Goal: Navigation & Orientation: Understand site structure

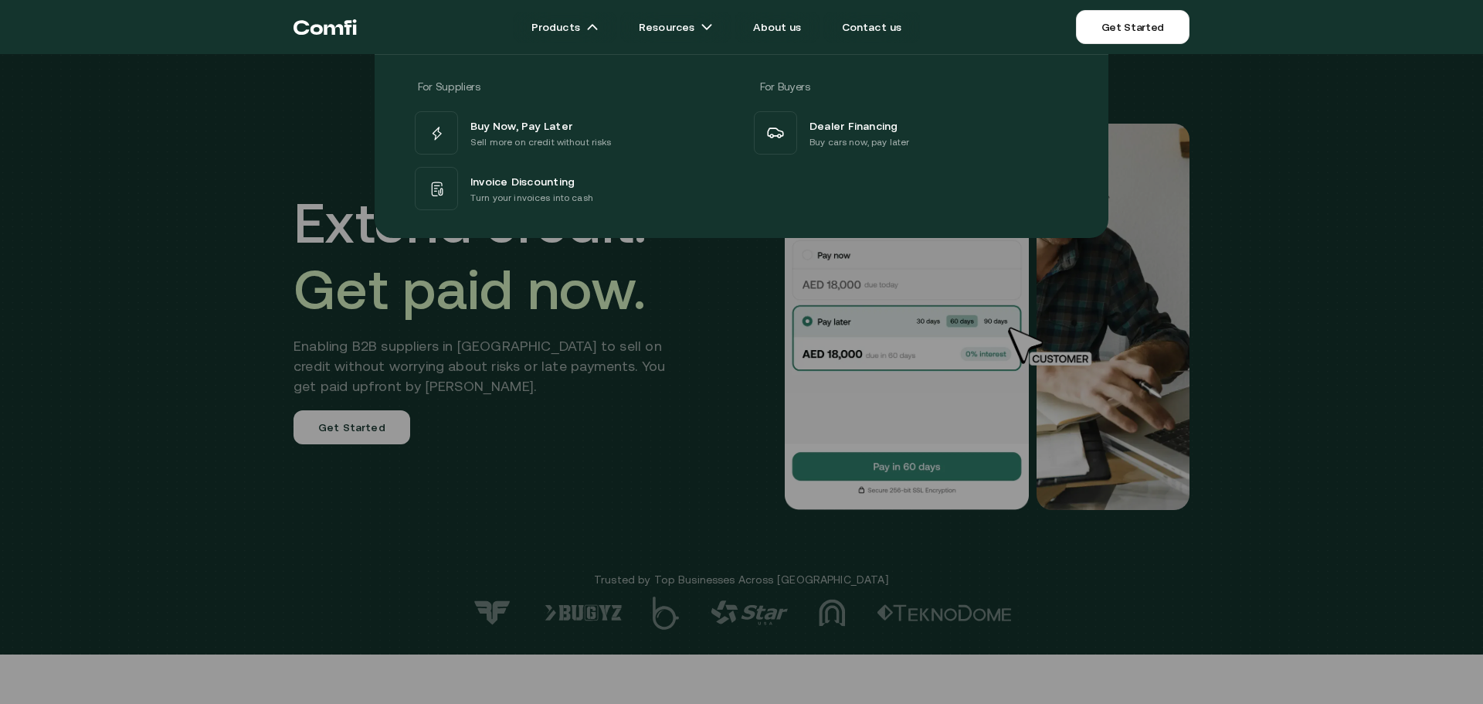
click at [343, 32] on icon "Return to the top of the Comfi home page" at bounding box center [333, 29] width 19 height 11
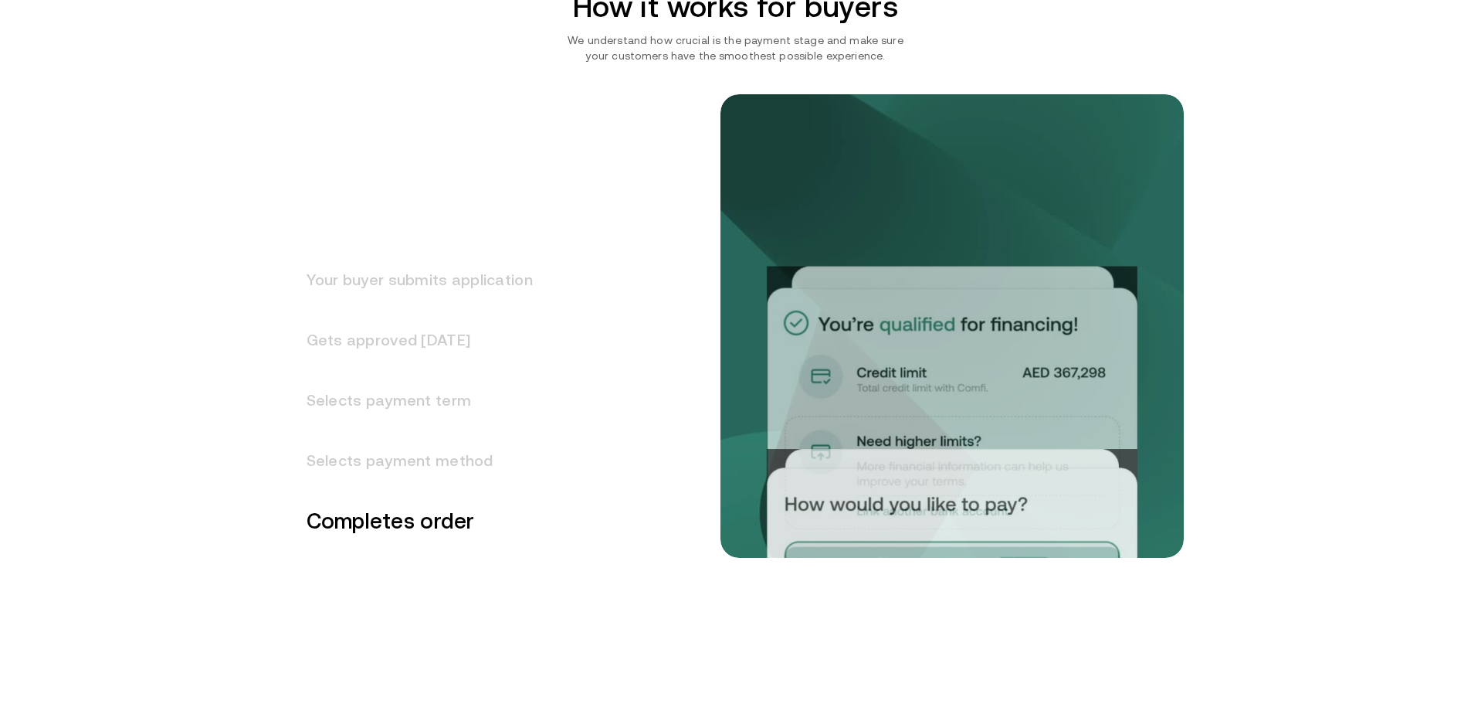
scroll to position [2085, 0]
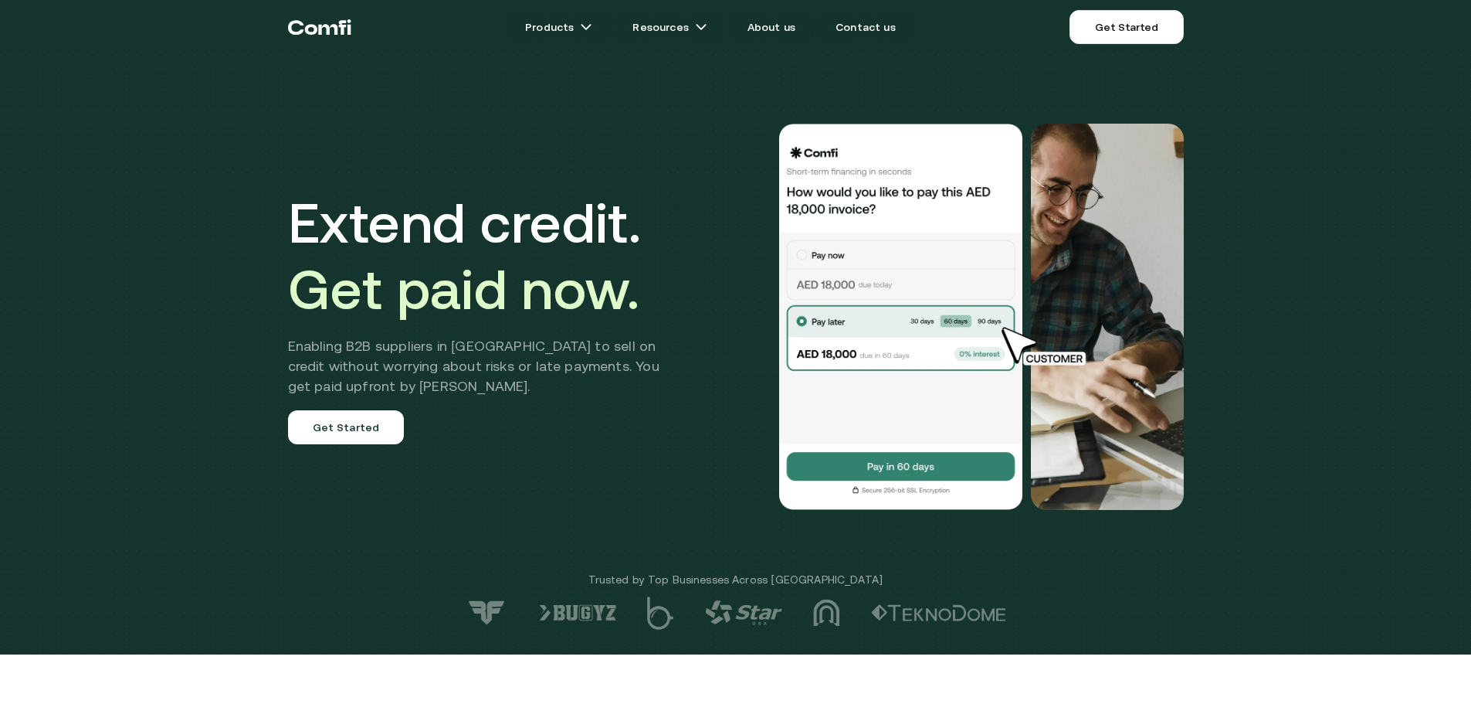
click at [304, 16] on icon "Return to the top of the Comfi home page" at bounding box center [319, 27] width 63 height 46
click at [320, 38] on icon "Return to the top of the Comfi home page" at bounding box center [319, 27] width 63 height 46
click at [341, 34] on icon "Return to the top of the Comfi home page" at bounding box center [342, 27] width 8 height 15
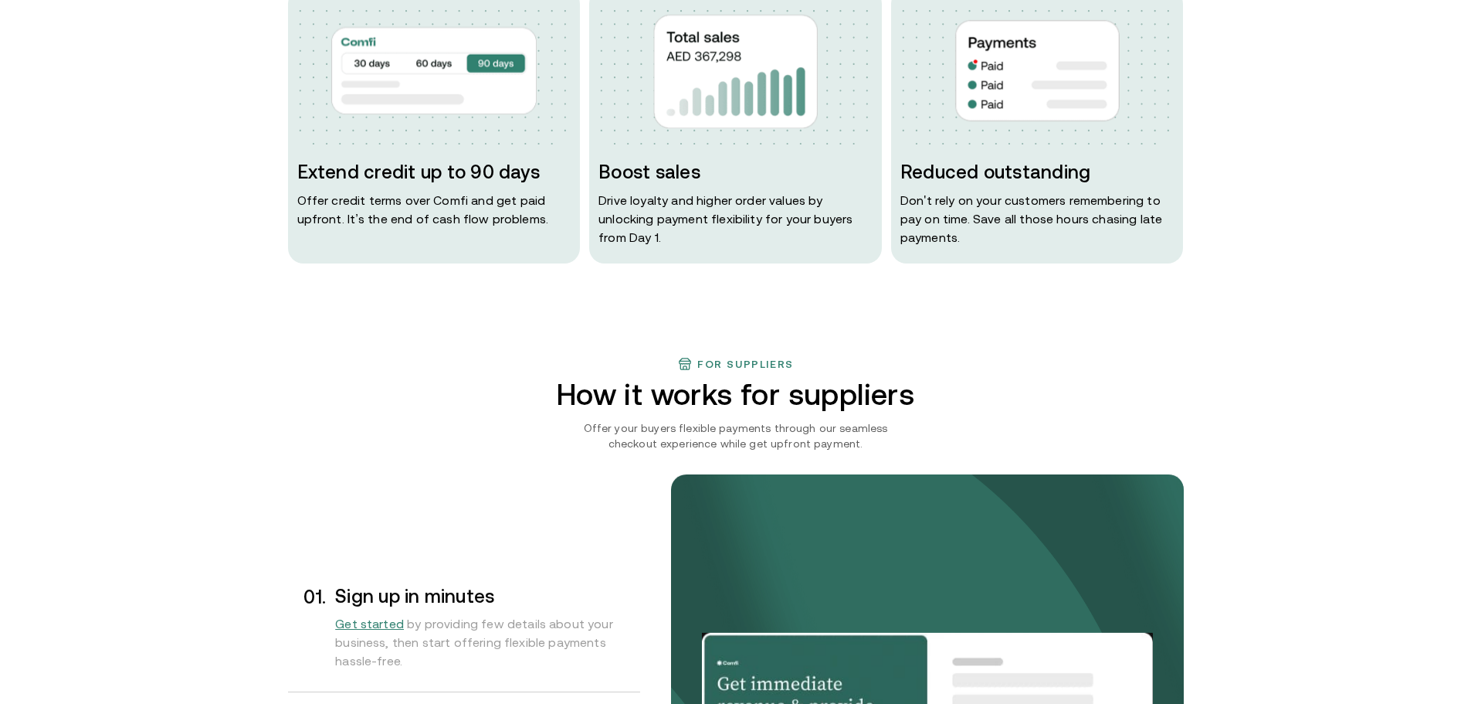
scroll to position [1004, 0]
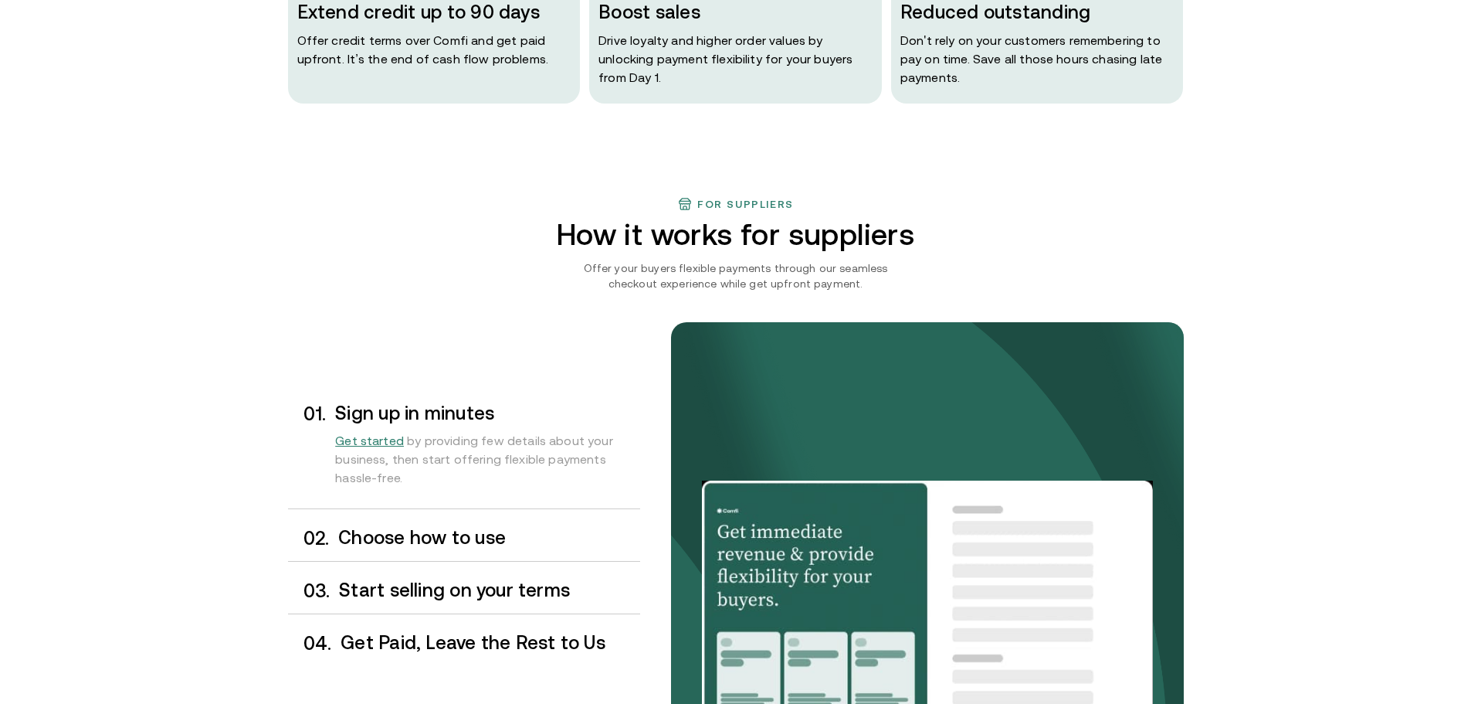
click at [400, 529] on h3 "Choose how to use" at bounding box center [488, 538] width 301 height 20
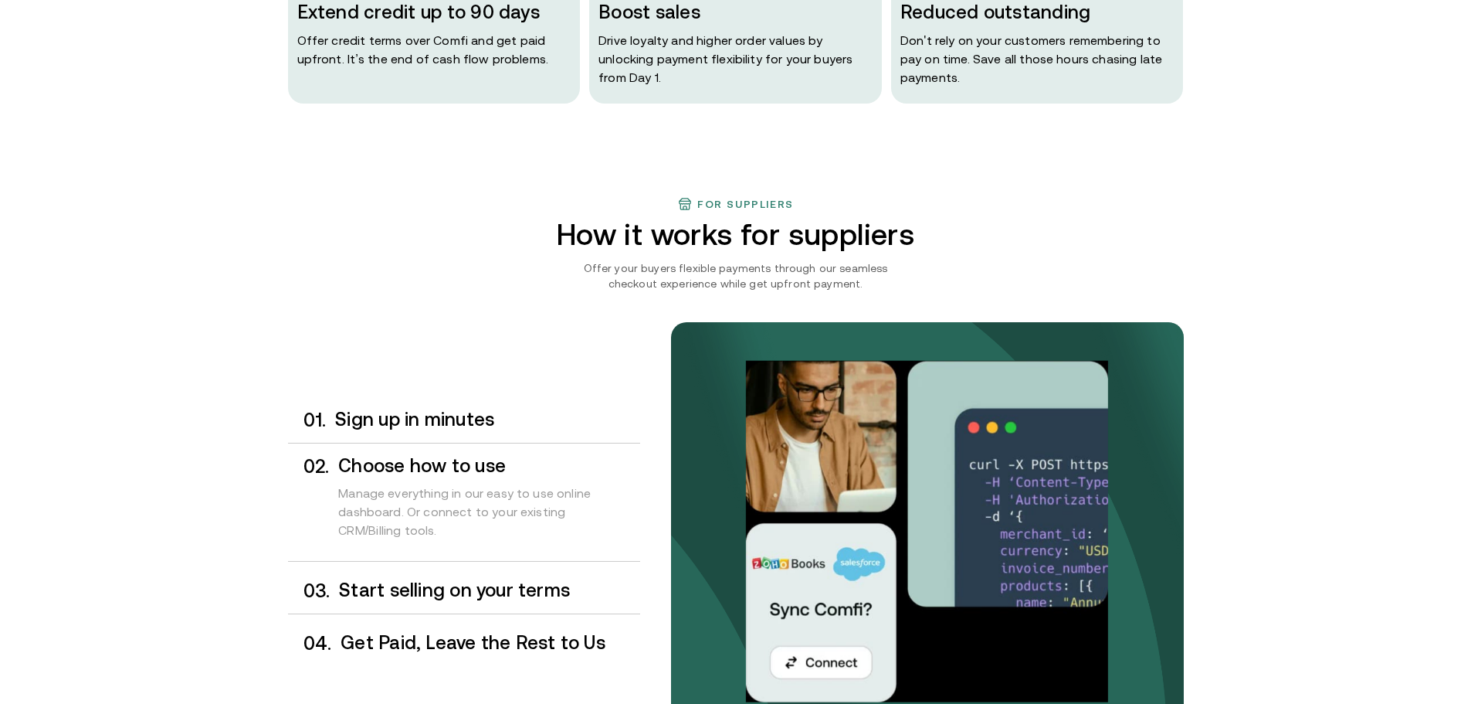
click at [420, 586] on h3 "Start selling on your terms" at bounding box center [489, 590] width 300 height 20
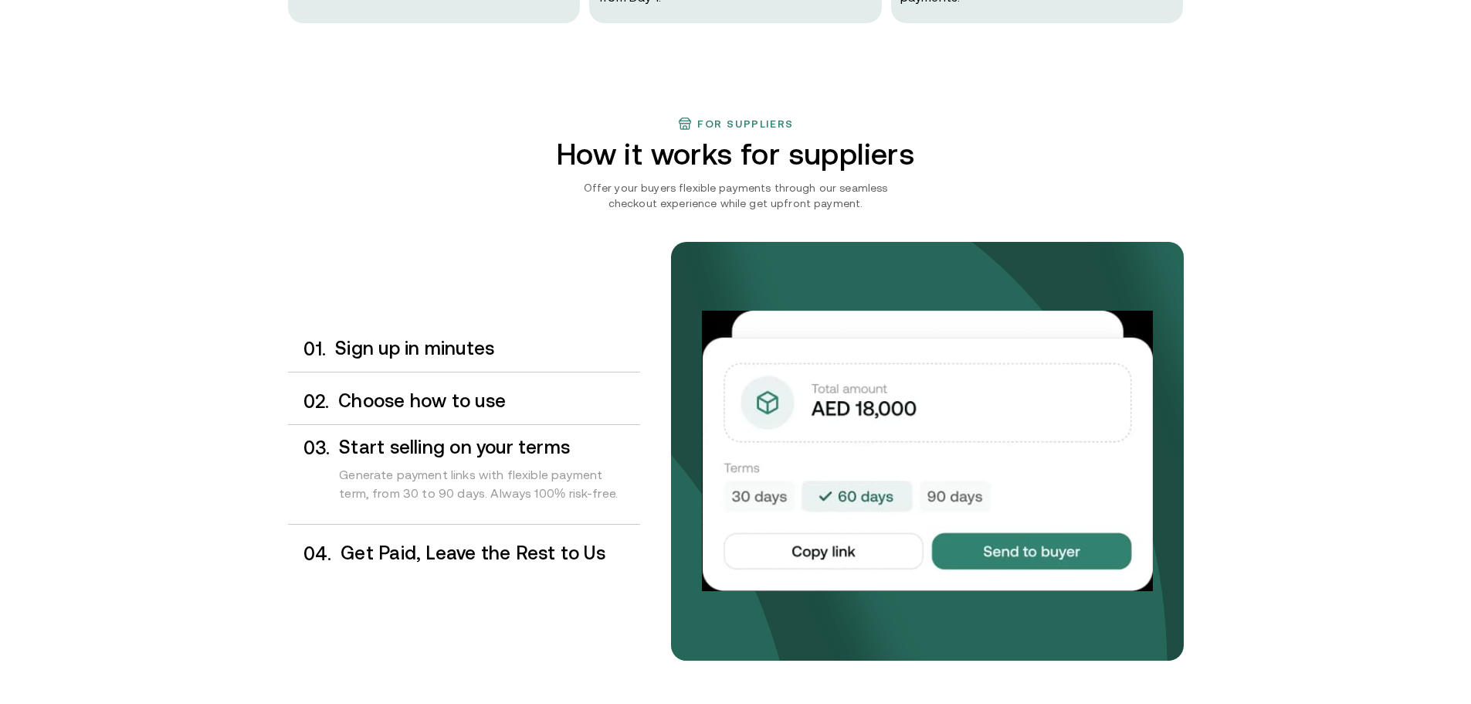
scroll to position [1159, 0]
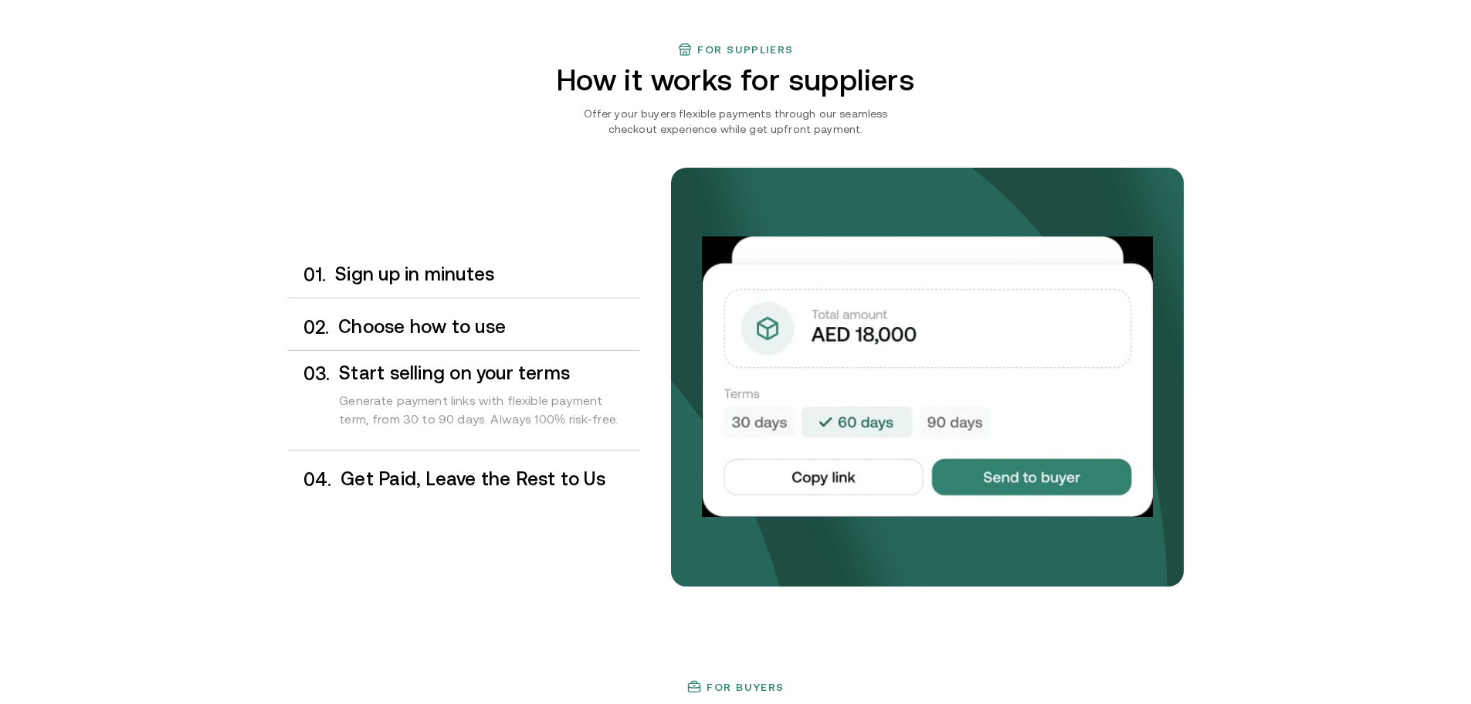
click at [393, 274] on h3 "Sign up in minutes" at bounding box center [487, 274] width 304 height 20
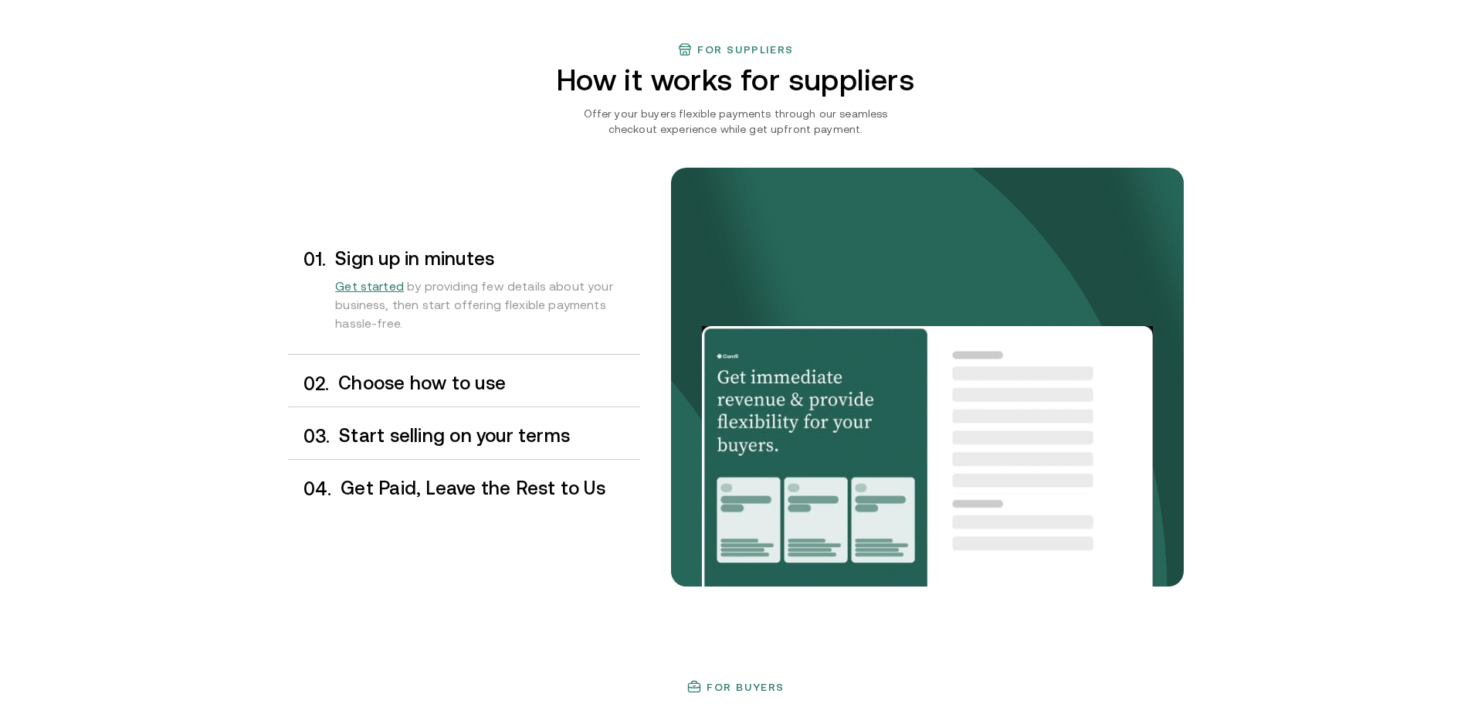
click at [521, 375] on h3 "Choose how to use" at bounding box center [488, 383] width 301 height 20
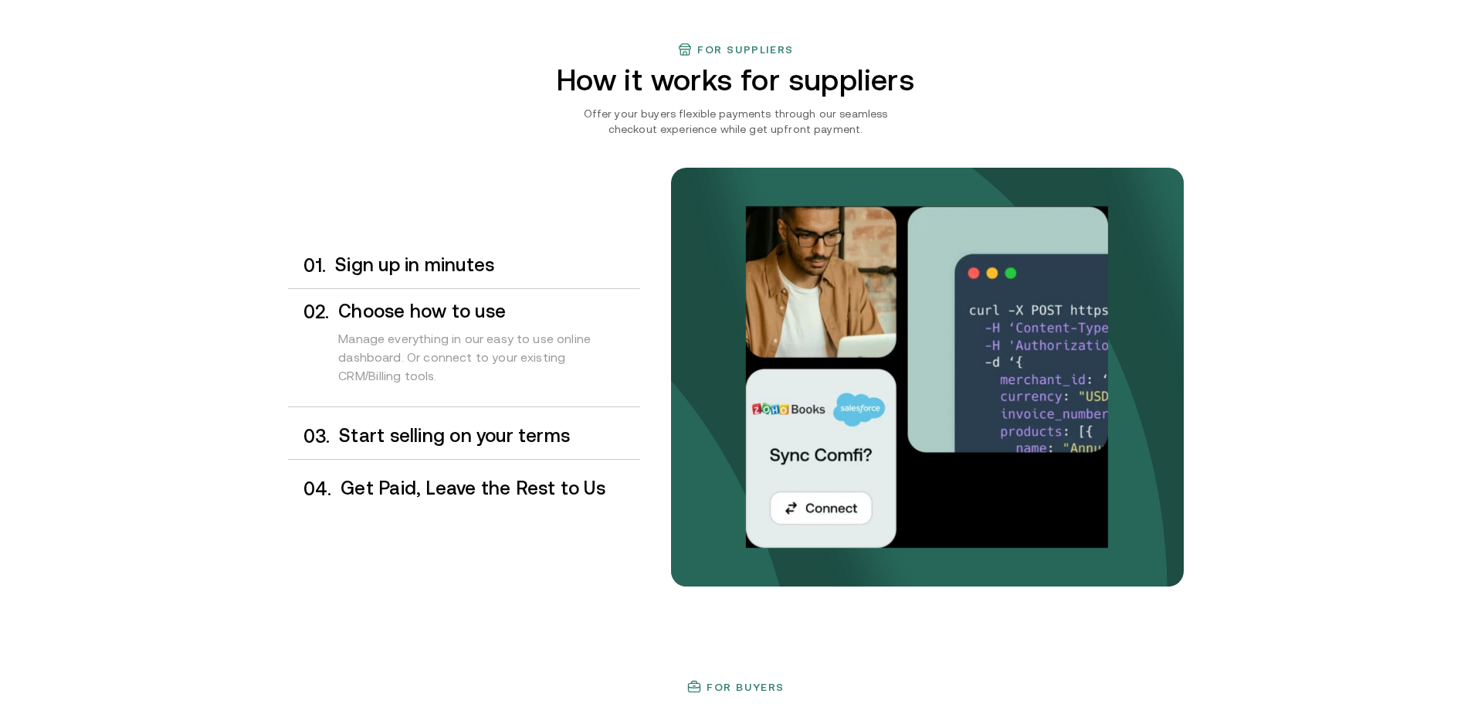
click at [484, 443] on h3 "Start selling on your terms" at bounding box center [489, 436] width 300 height 20
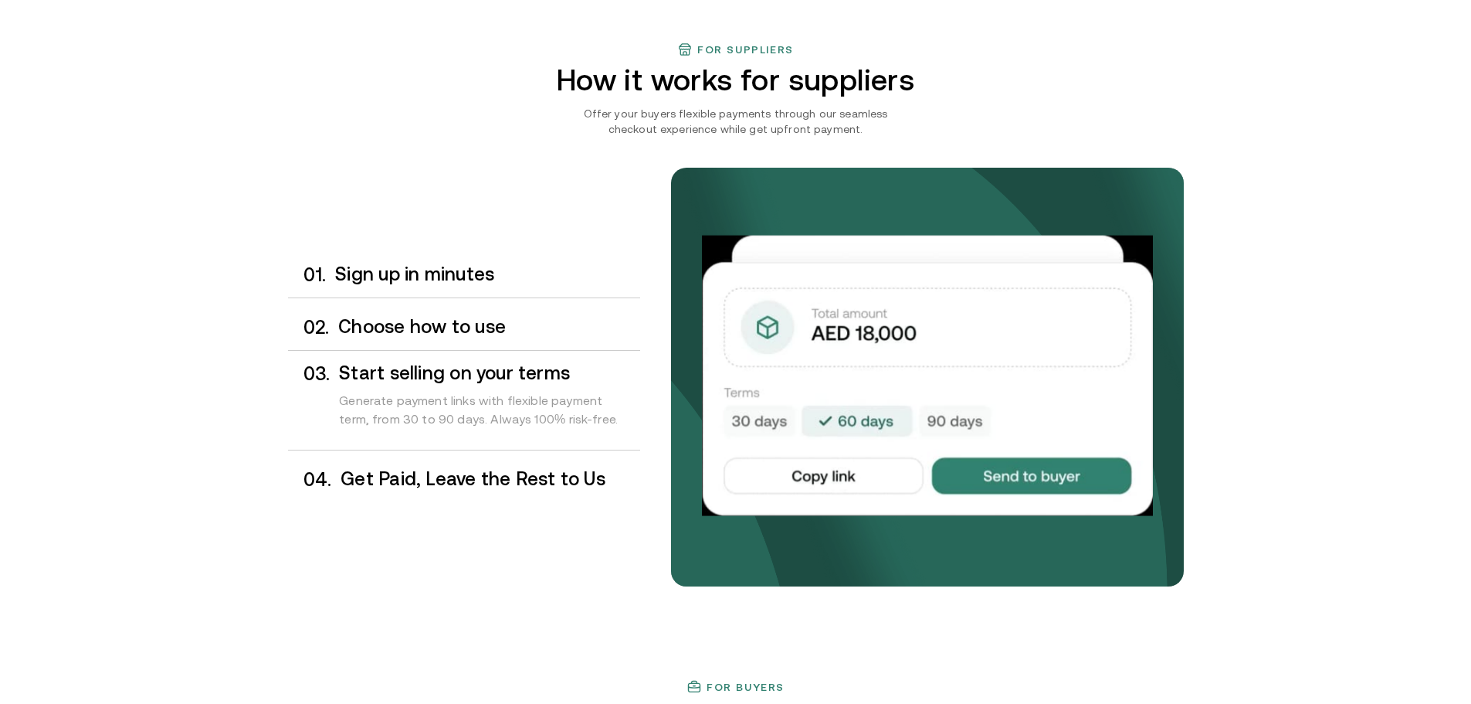
click at [467, 465] on div "0 4 . Get Paid, Leave the Rest to Us" at bounding box center [464, 479] width 352 height 46
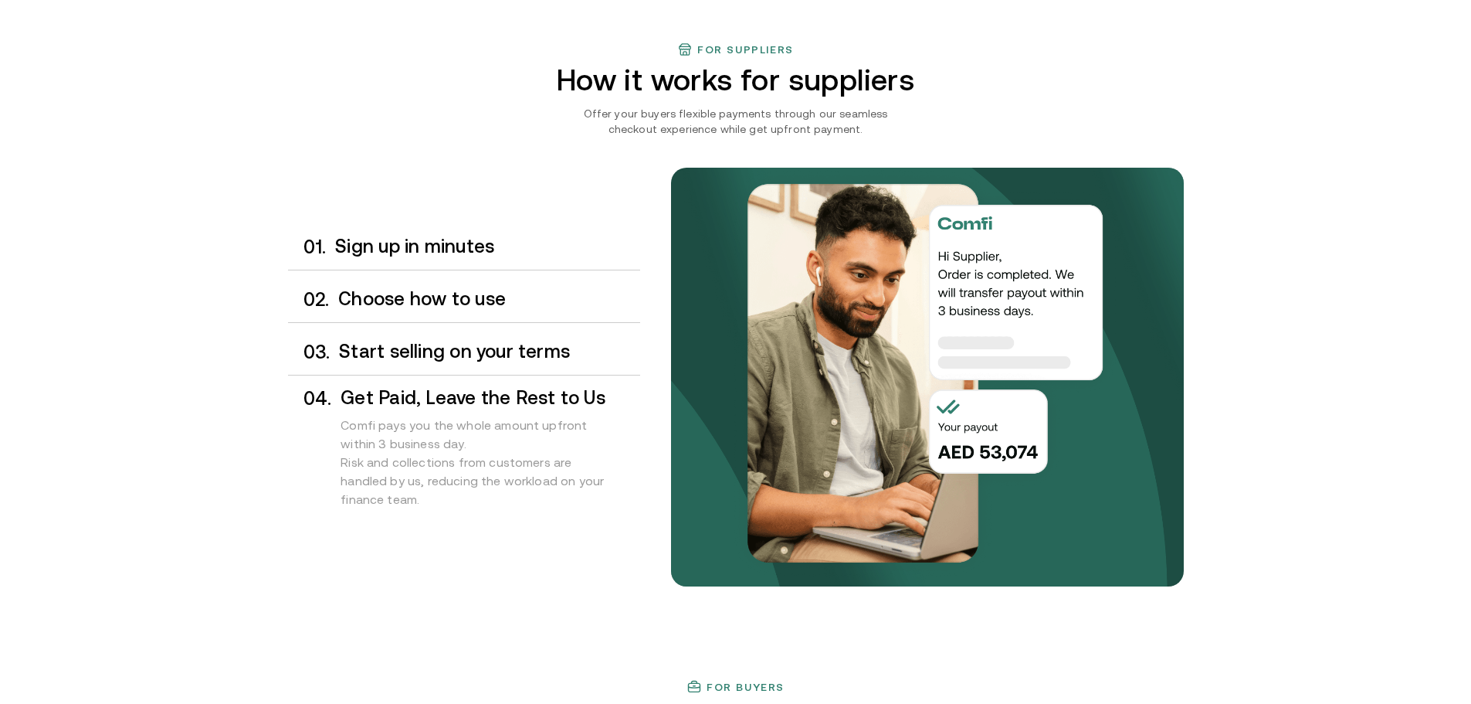
click at [401, 245] on h3 "Sign up in minutes" at bounding box center [487, 246] width 304 height 20
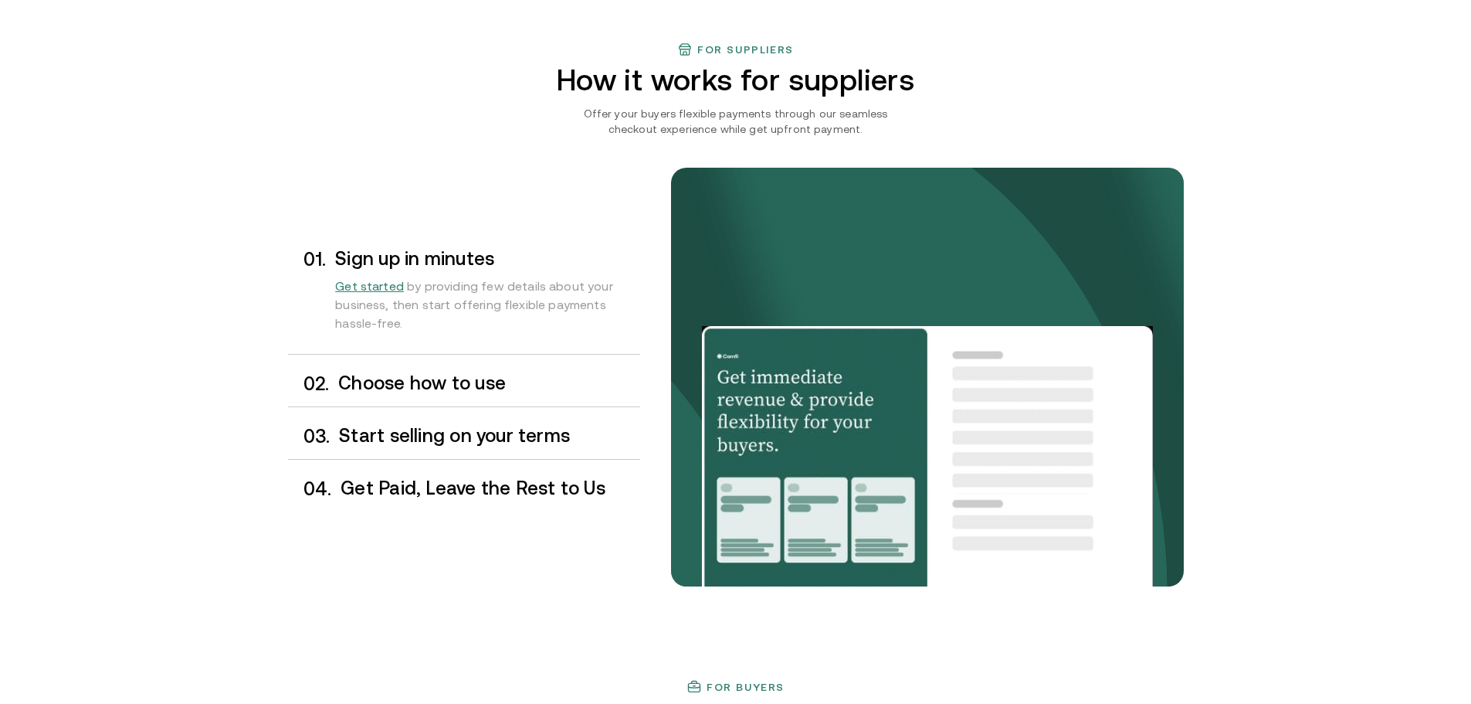
click at [455, 388] on h3 "Choose how to use" at bounding box center [488, 383] width 301 height 20
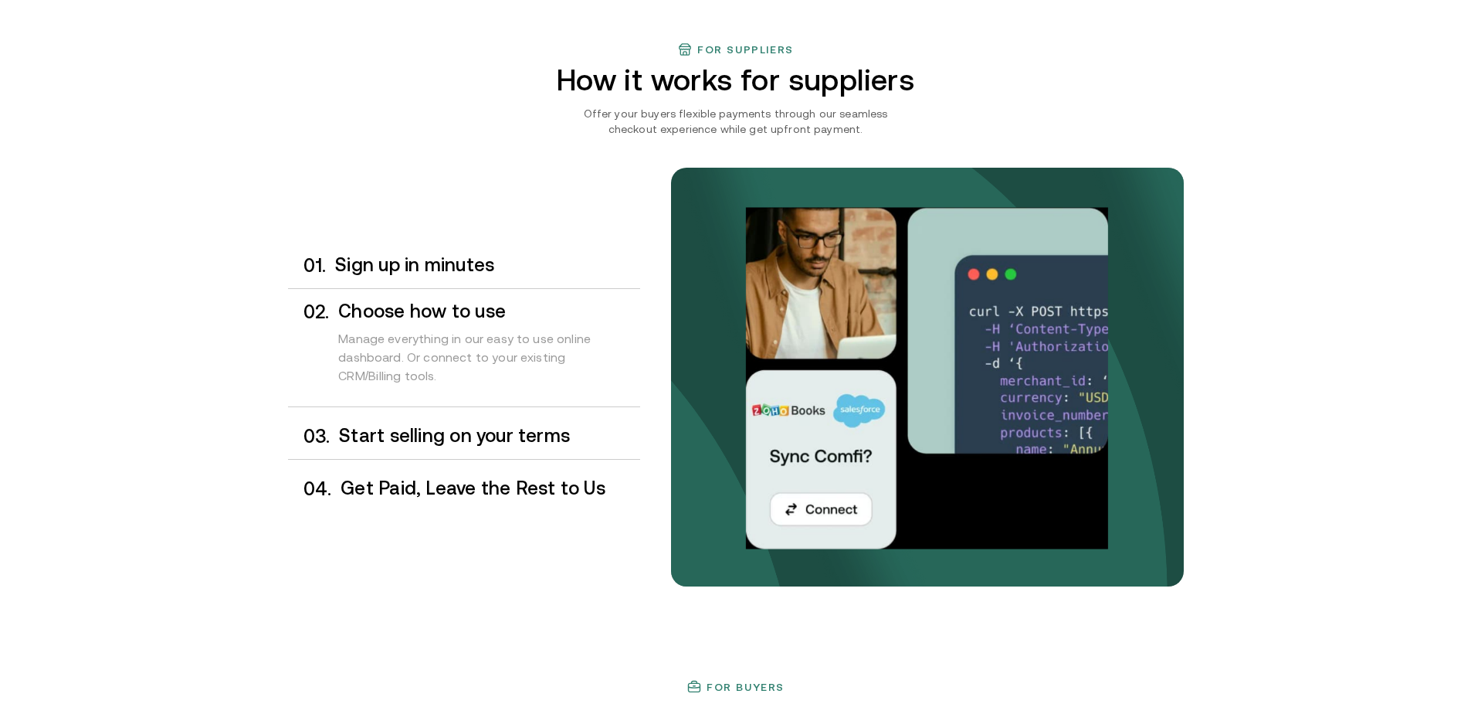
click at [455, 433] on h3 "Start selling on your terms" at bounding box center [489, 436] width 300 height 20
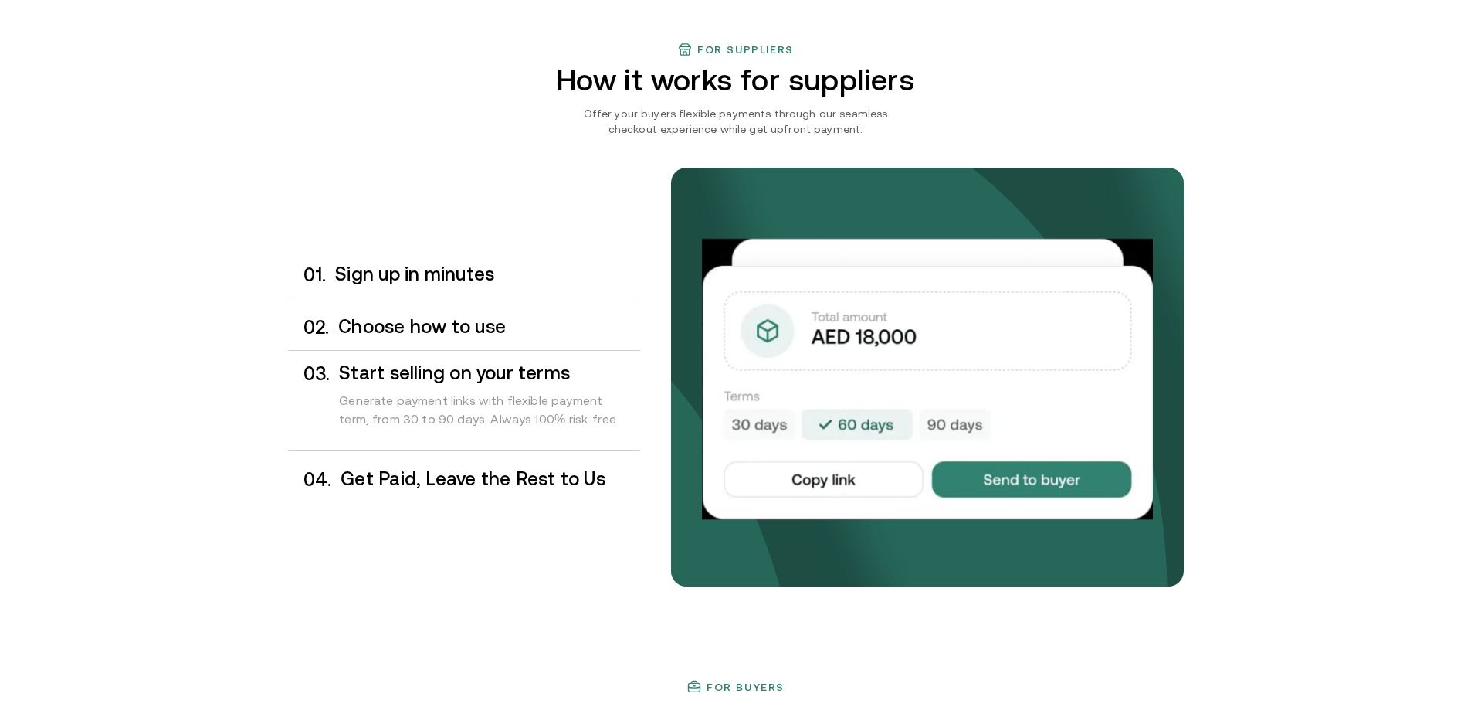
click at [461, 473] on h3 "Get Paid, Leave the Rest to Us" at bounding box center [490, 479] width 299 height 20
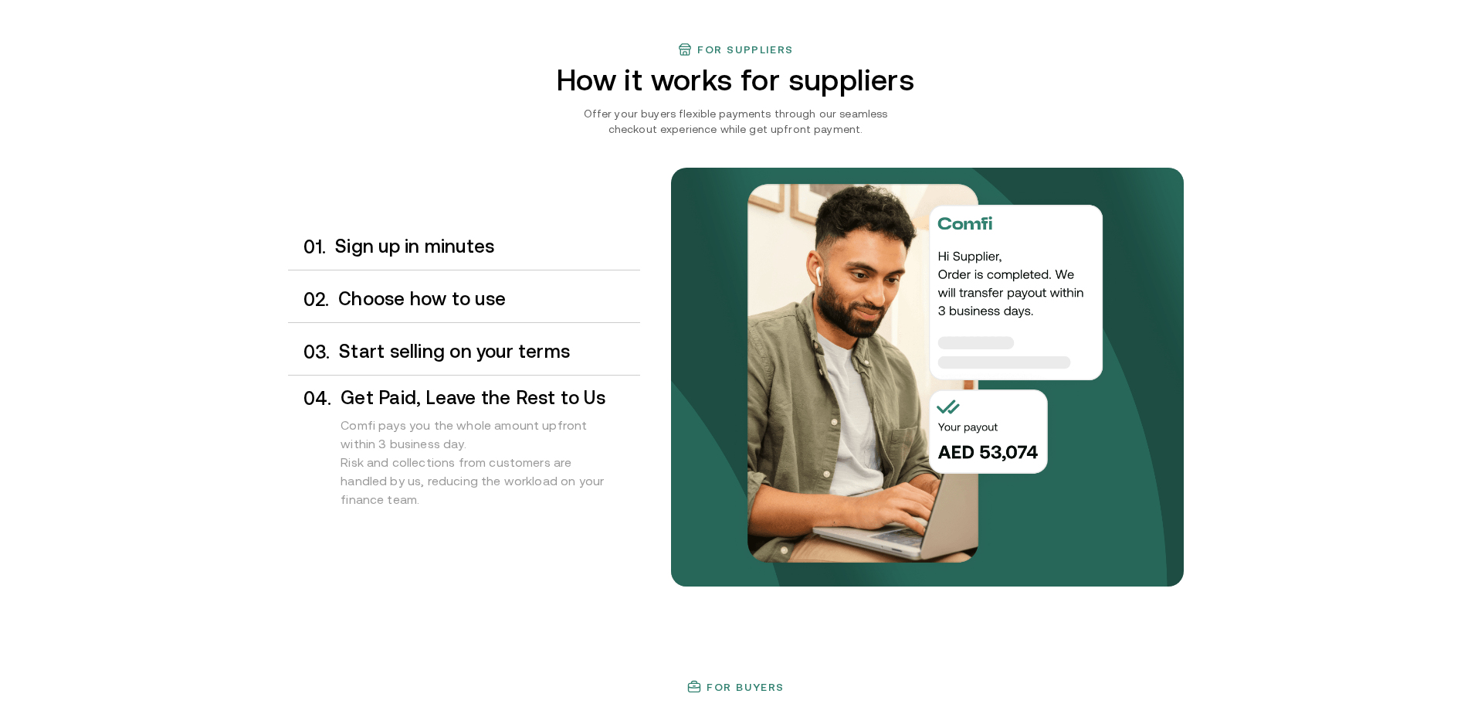
click at [437, 250] on h3 "Sign up in minutes" at bounding box center [487, 246] width 304 height 20
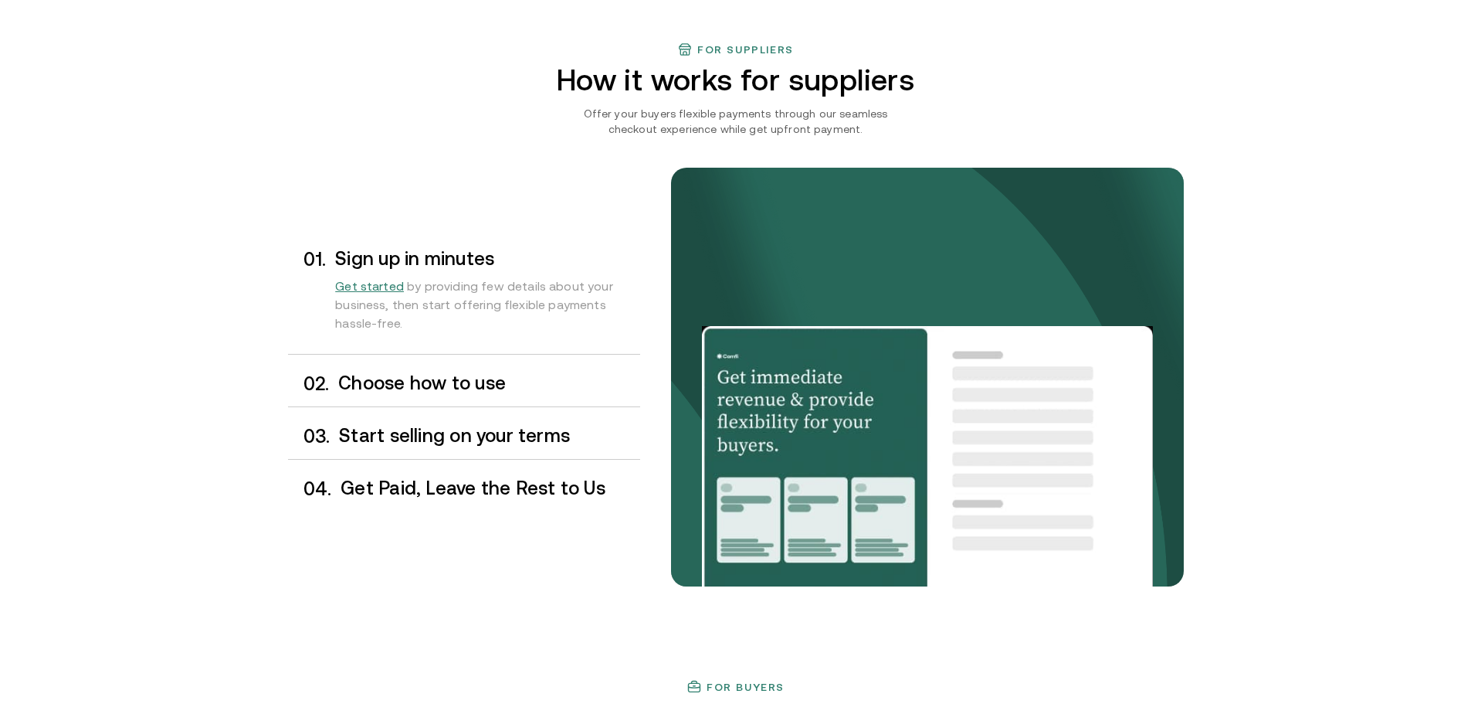
click at [432, 399] on div "0 2 . Choose how to use" at bounding box center [464, 384] width 352 height 46
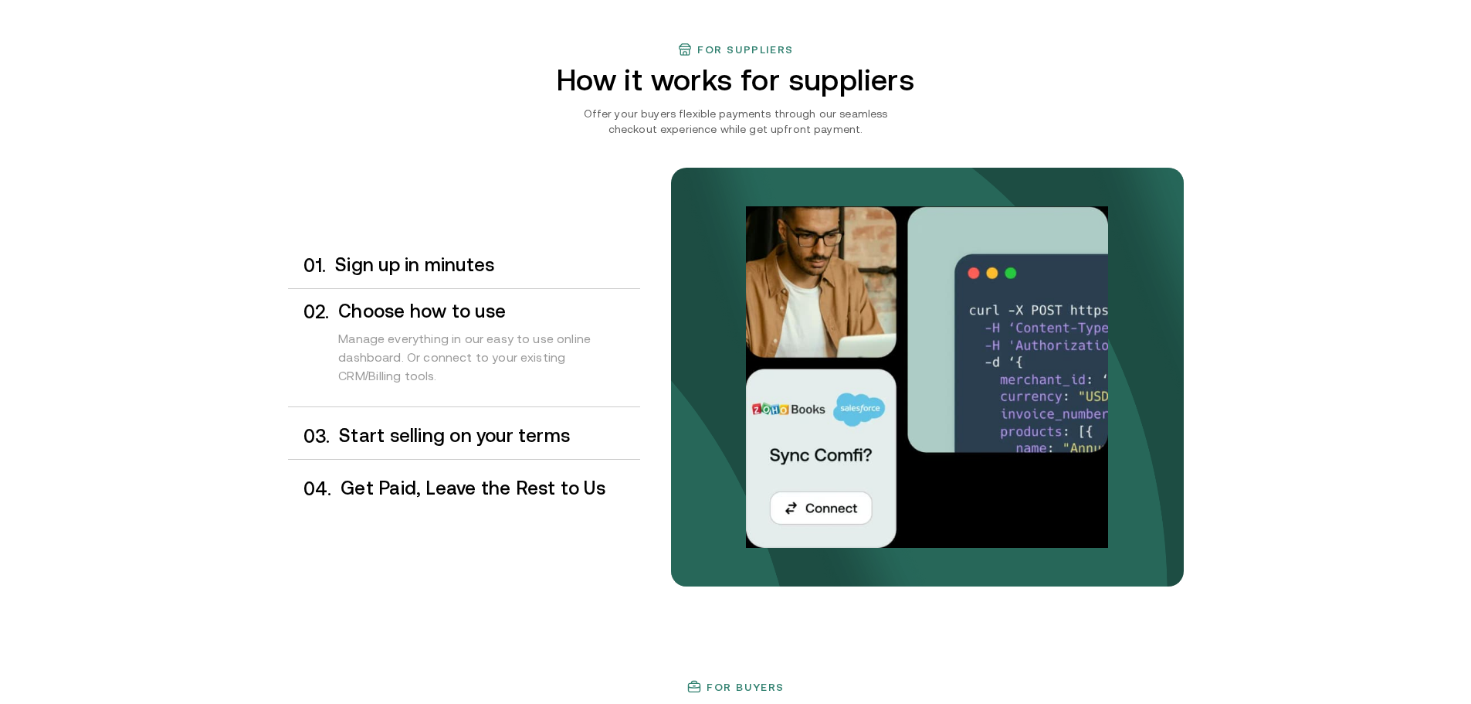
click at [425, 422] on div "0 3 . Start selling on your terms" at bounding box center [464, 436] width 352 height 46
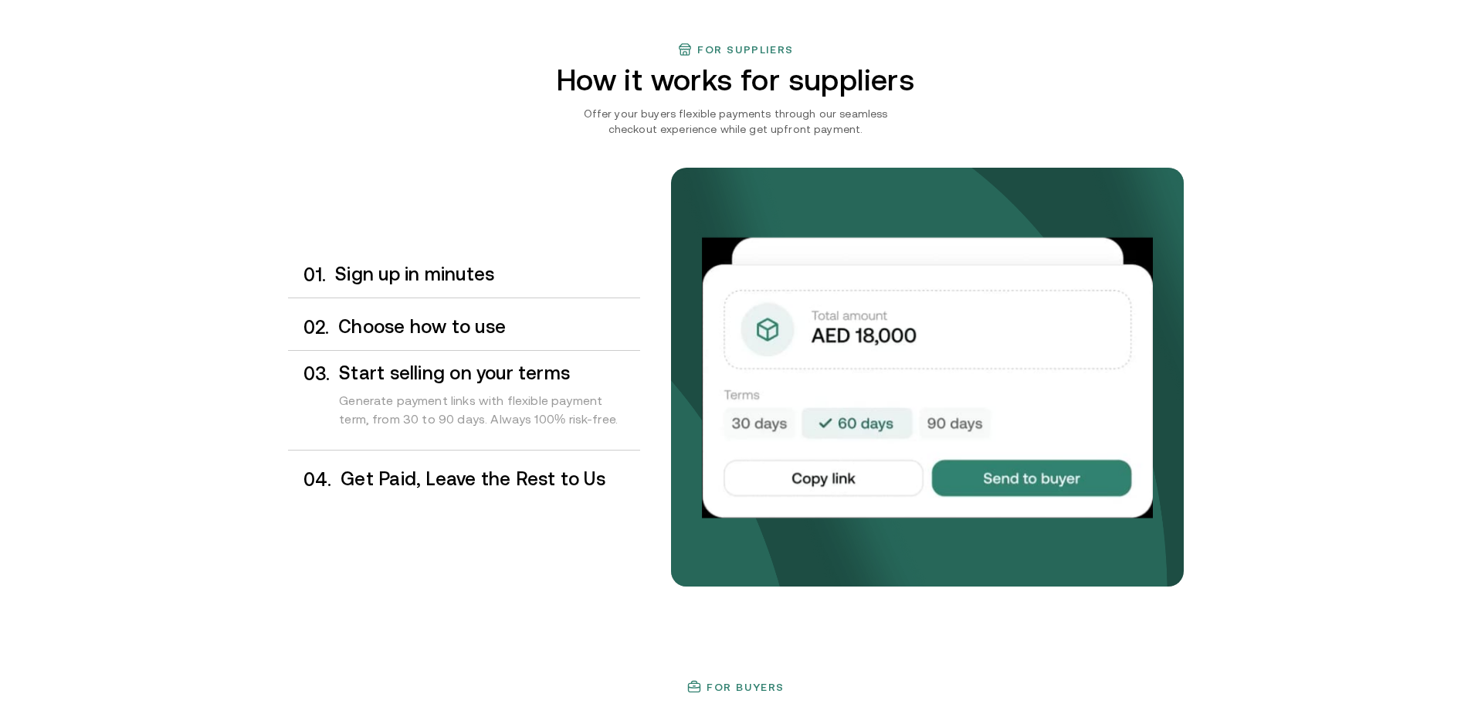
click at [425, 476] on h3 "Get Paid, Leave the Rest to Us" at bounding box center [490, 479] width 299 height 20
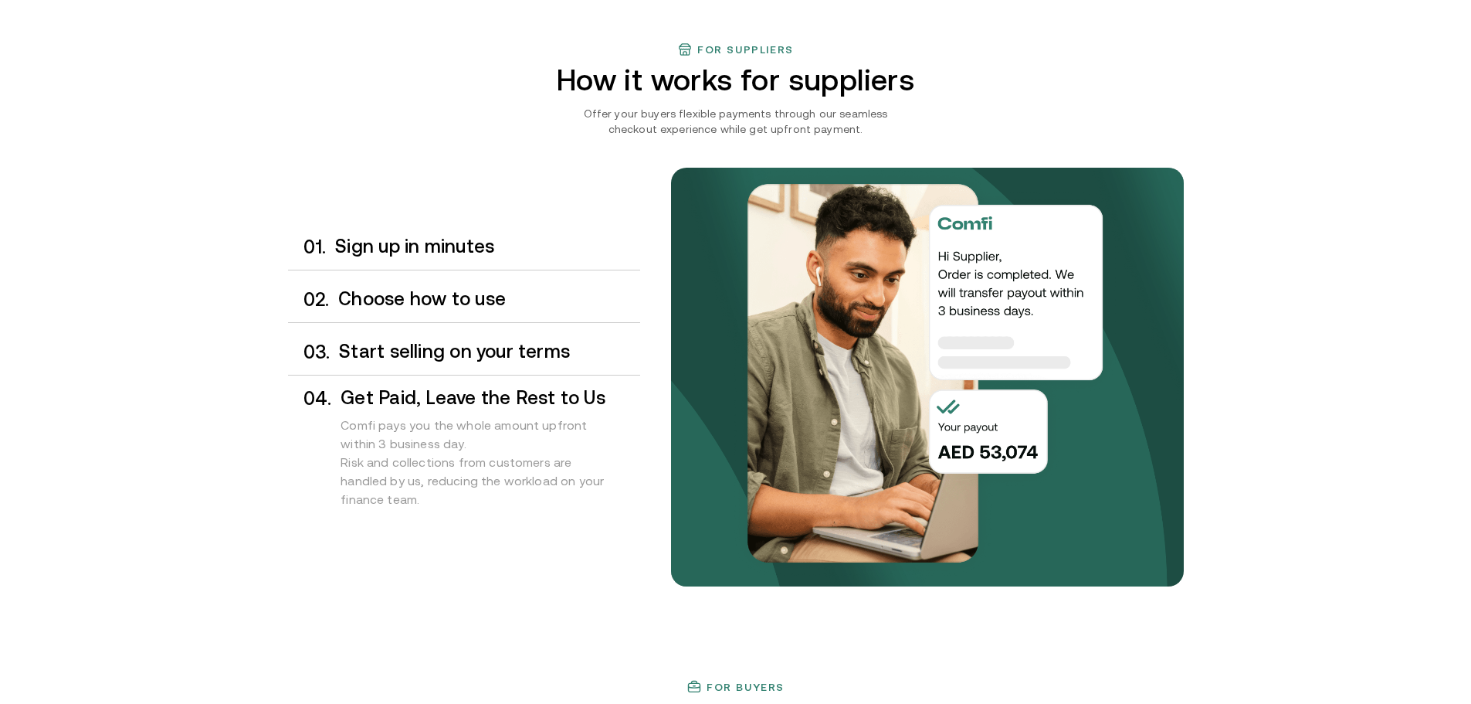
click at [388, 246] on h3 "Sign up in minutes" at bounding box center [487, 246] width 304 height 20
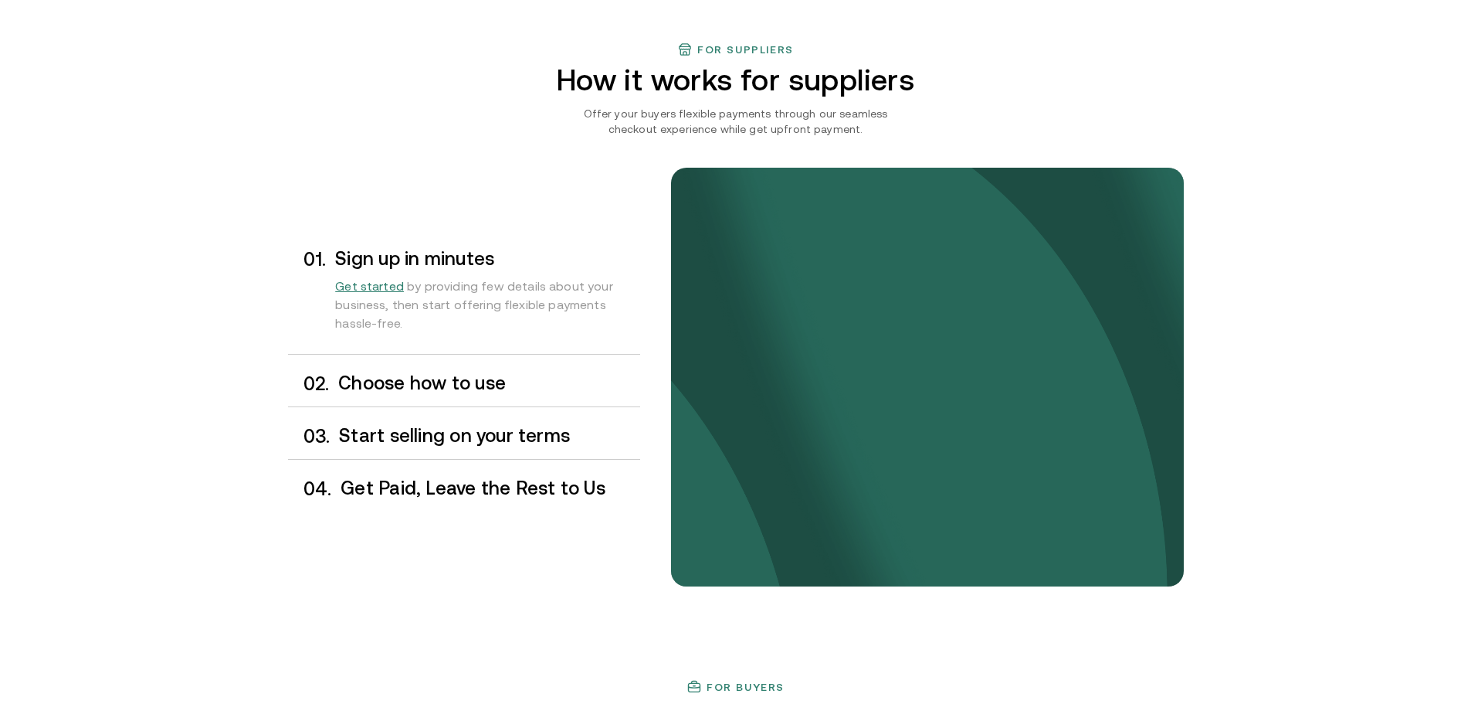
click at [394, 380] on h3 "Choose how to use" at bounding box center [488, 383] width 301 height 20
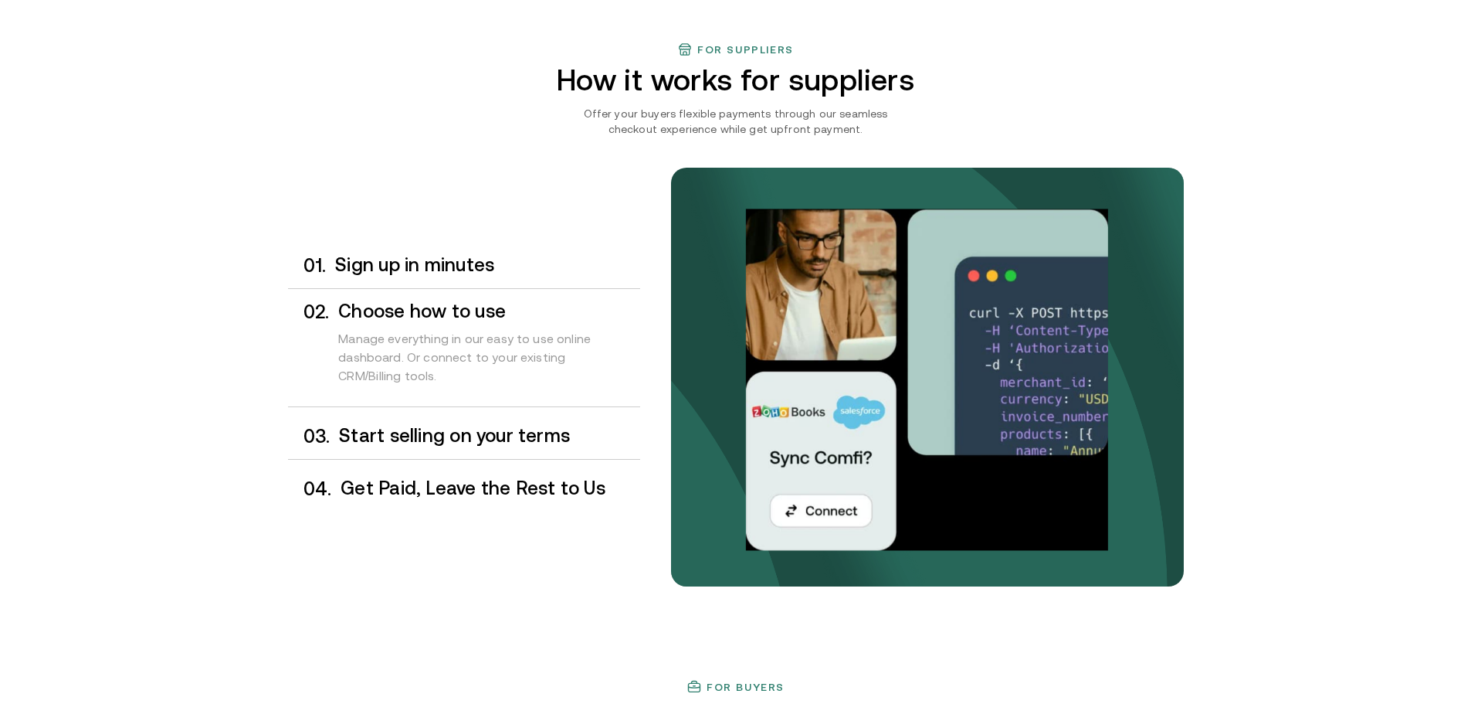
click at [410, 435] on h3 "Start selling on your terms" at bounding box center [489, 436] width 300 height 20
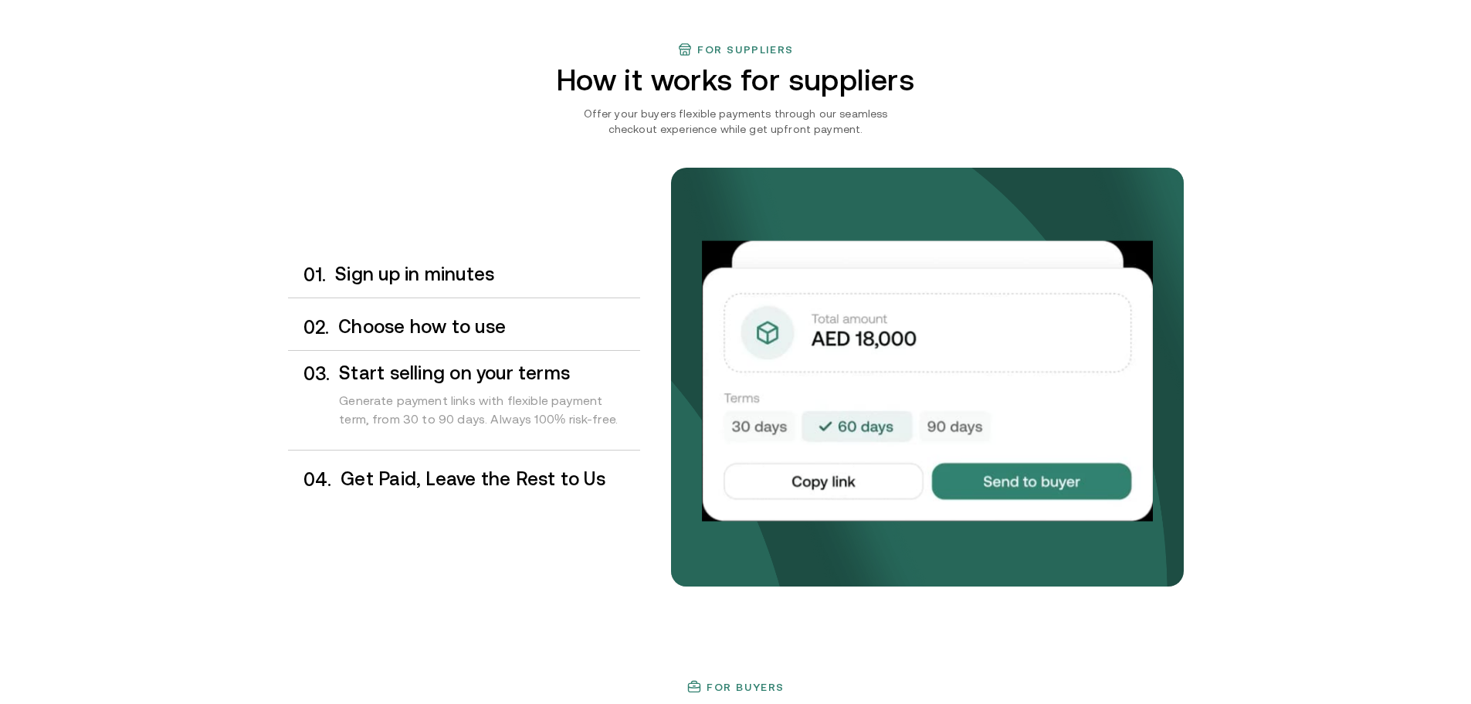
click at [409, 489] on div "Get Paid, Leave the Rest to Us" at bounding box center [490, 479] width 299 height 21
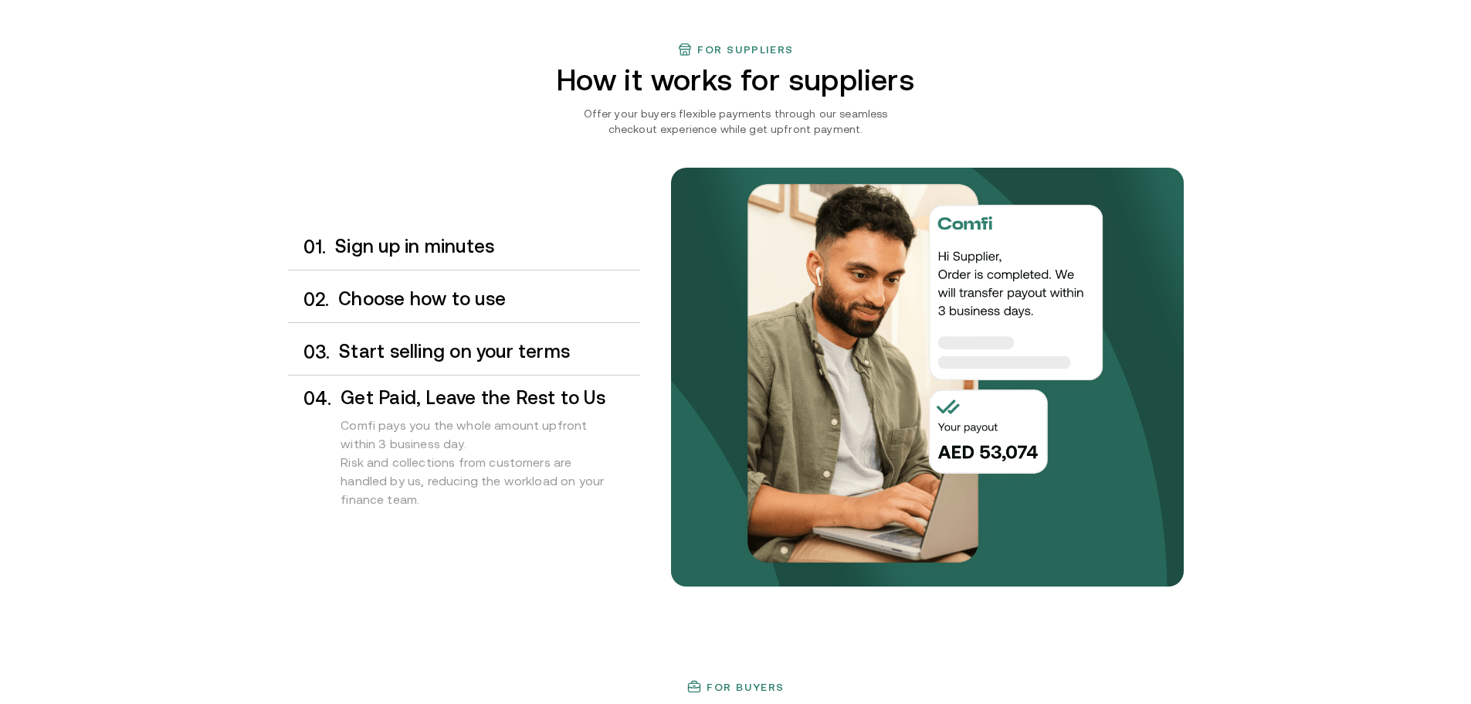
click at [437, 246] on h3 "Sign up in minutes" at bounding box center [487, 246] width 304 height 20
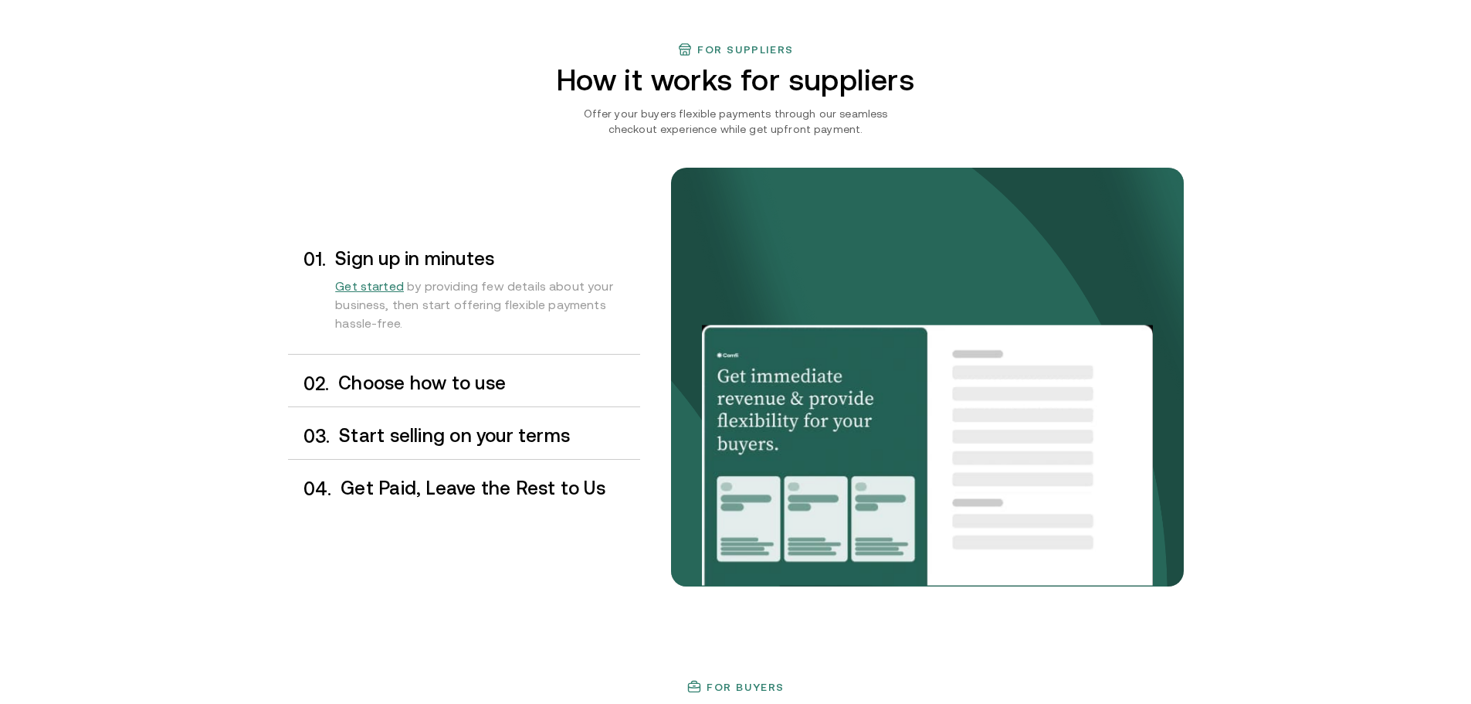
click at [462, 384] on h3 "Choose how to use" at bounding box center [488, 383] width 301 height 20
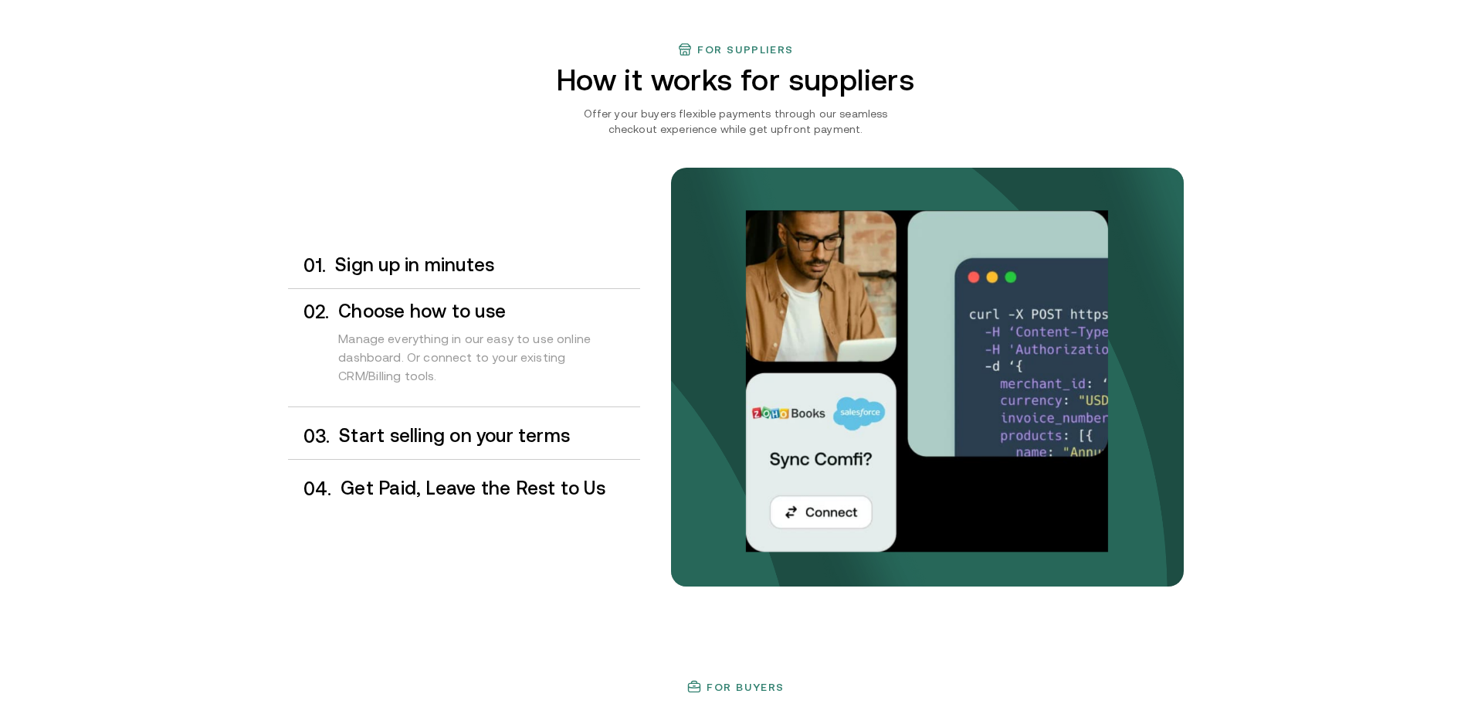
click at [467, 455] on div "0 3 . Start selling on your terms" at bounding box center [464, 436] width 352 height 46
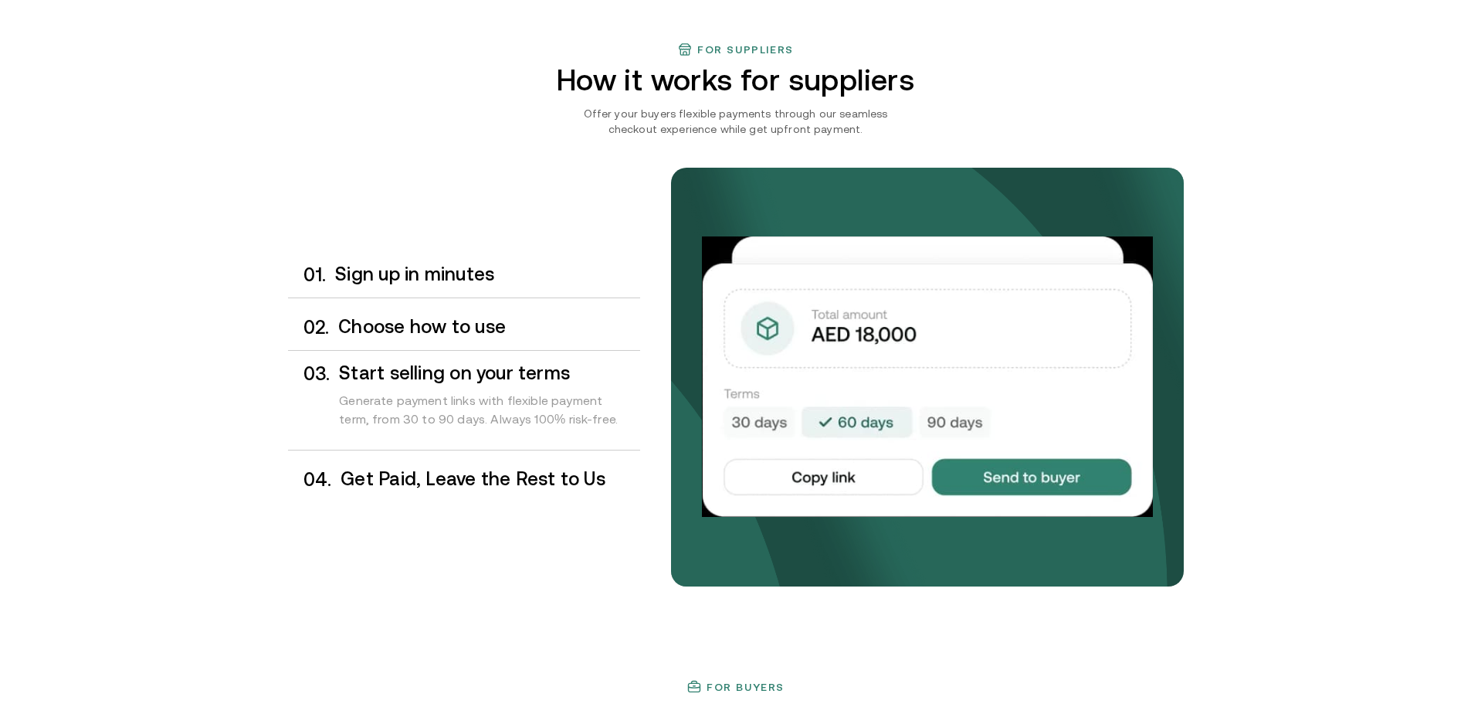
click at [460, 465] on div "0 4 . Get Paid, Leave the Rest to Us" at bounding box center [464, 479] width 352 height 46
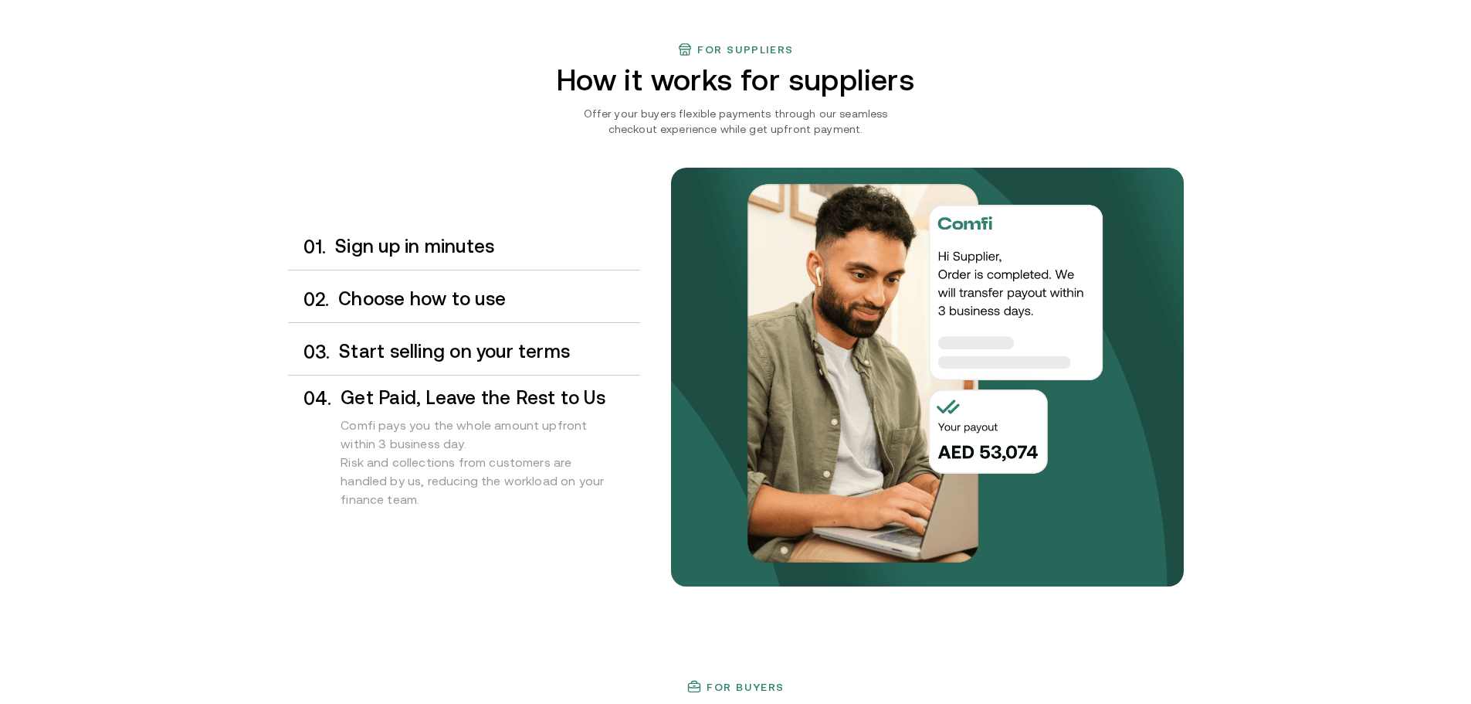
click at [375, 246] on h3 "Sign up in minutes" at bounding box center [487, 246] width 304 height 20
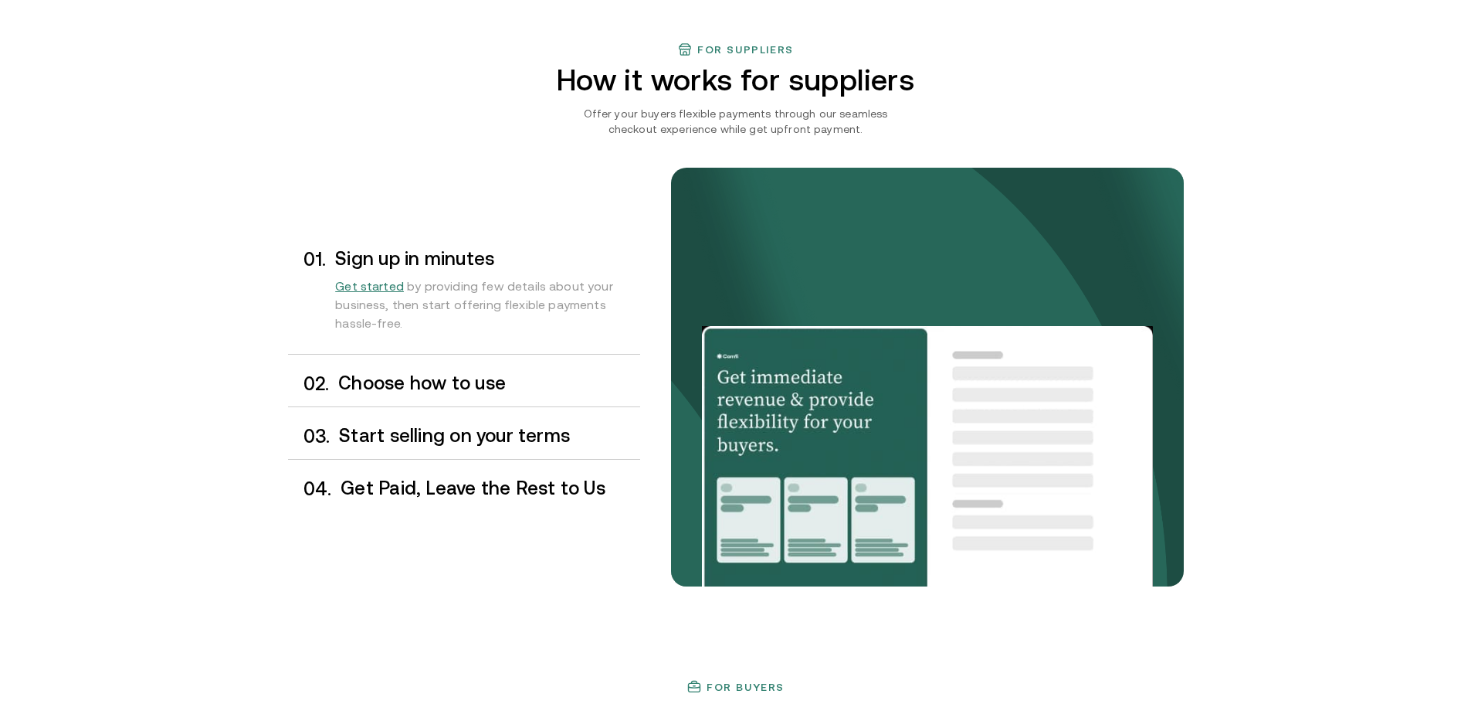
click at [395, 378] on h3 "Choose how to use" at bounding box center [488, 383] width 301 height 20
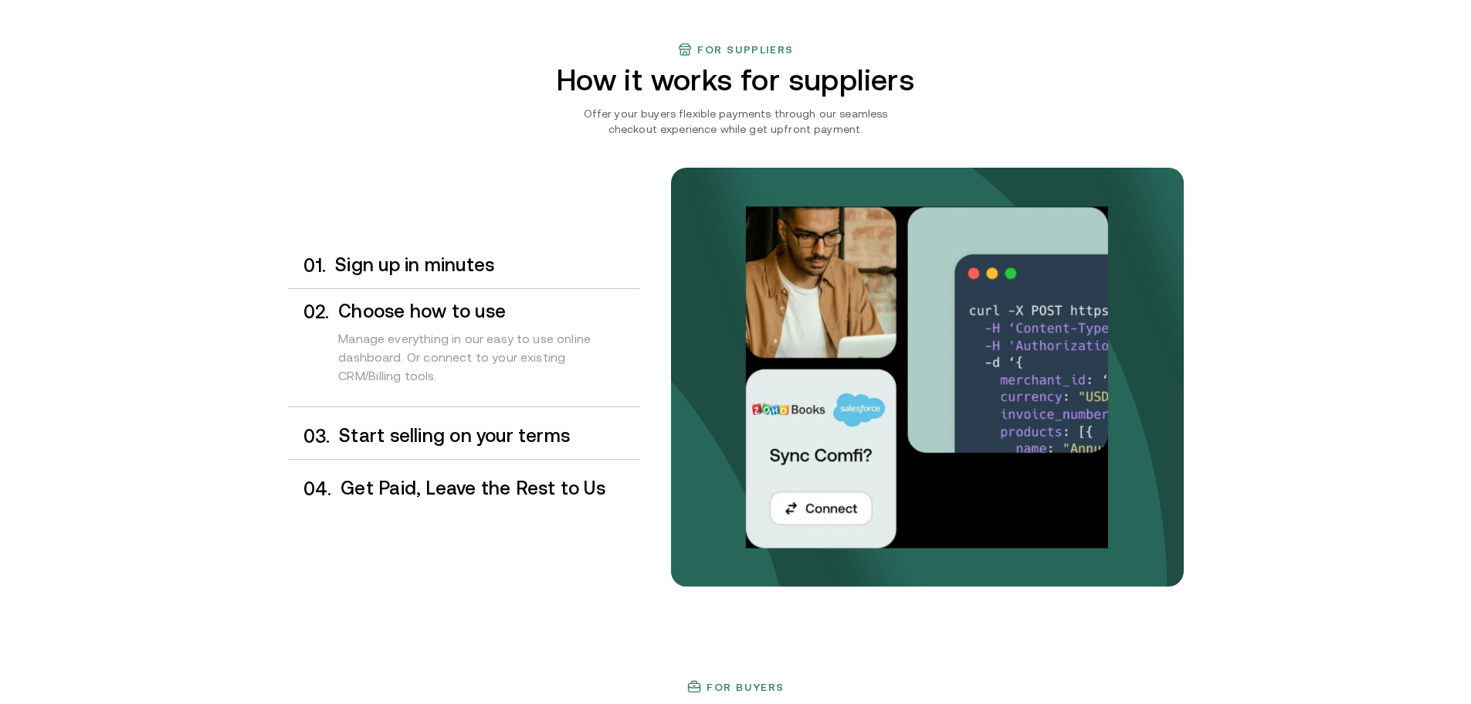
click at [422, 429] on h3 "Start selling on your terms" at bounding box center [489, 436] width 300 height 20
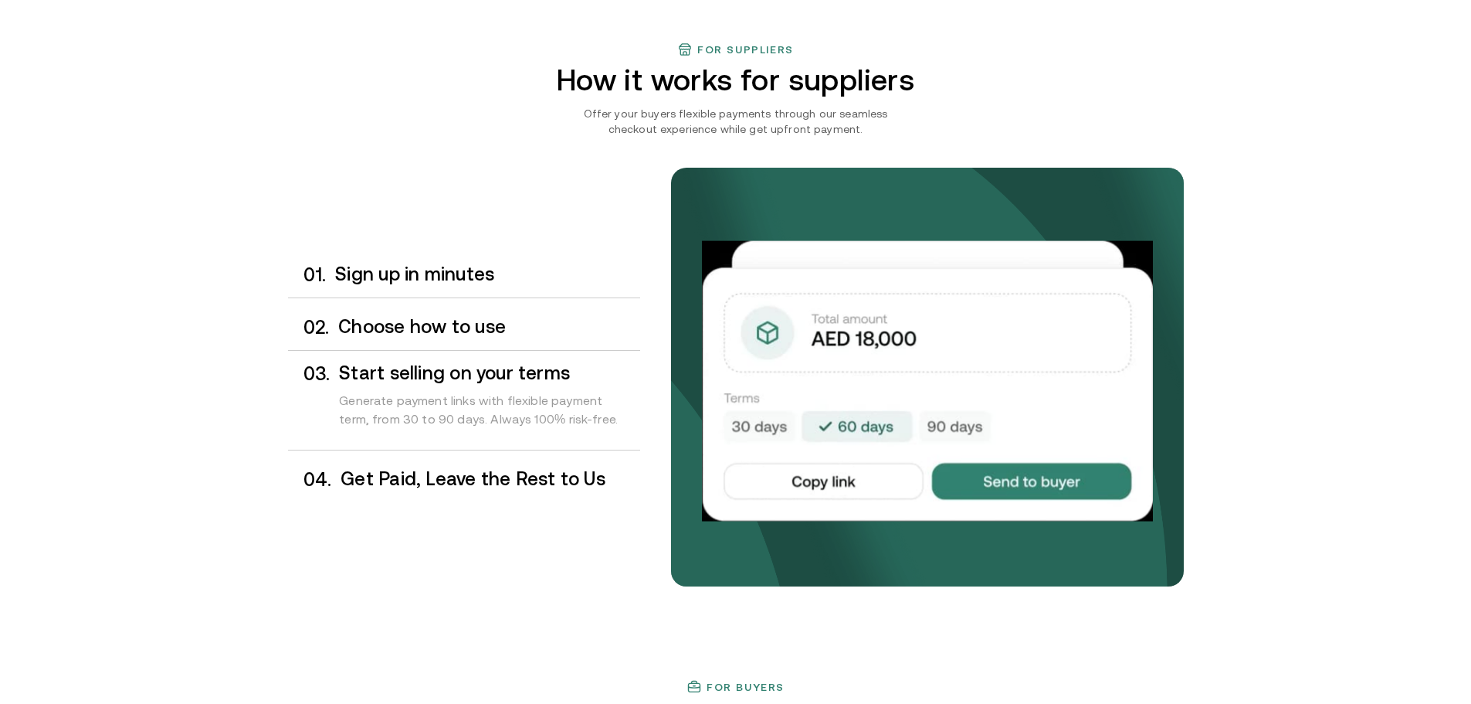
click at [440, 473] on h3 "Get Paid, Leave the Rest to Us" at bounding box center [490, 479] width 299 height 20
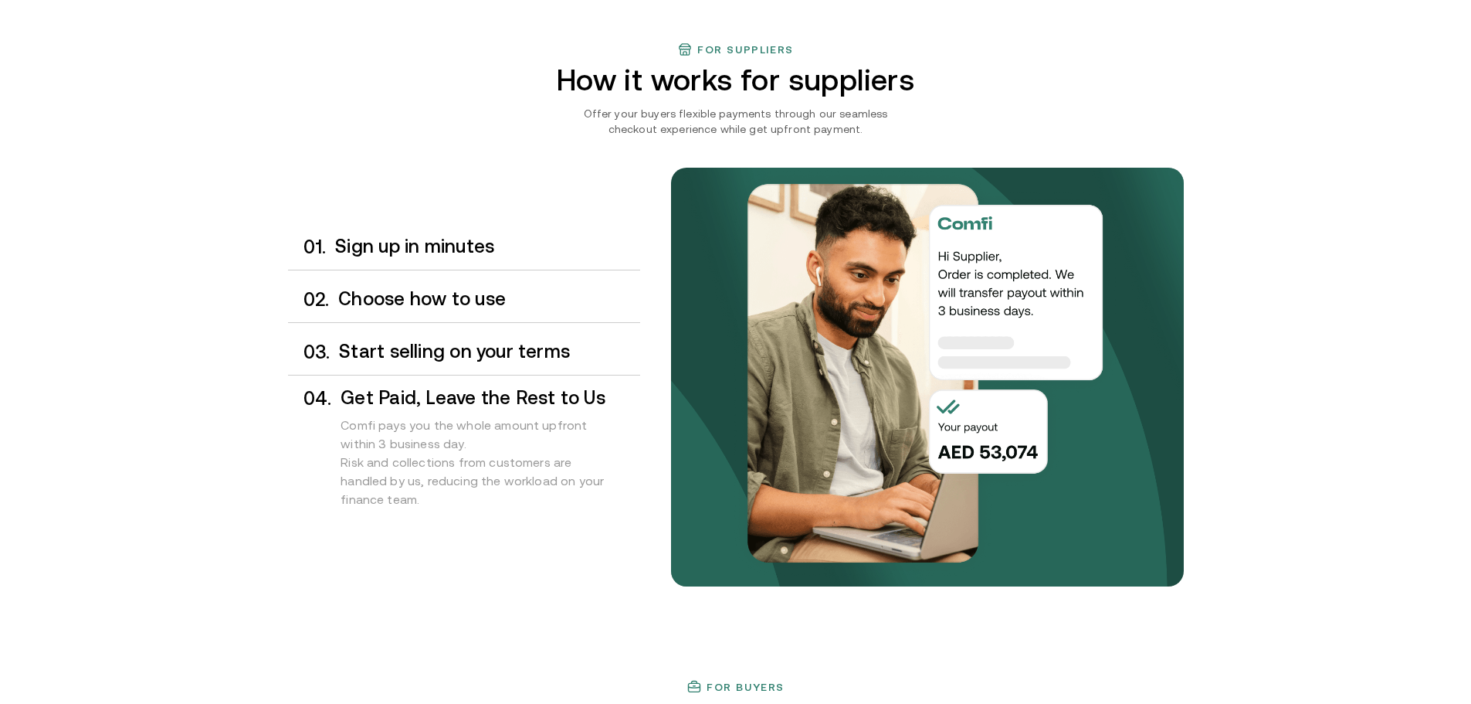
click at [395, 244] on h3 "Sign up in minutes" at bounding box center [487, 246] width 304 height 20
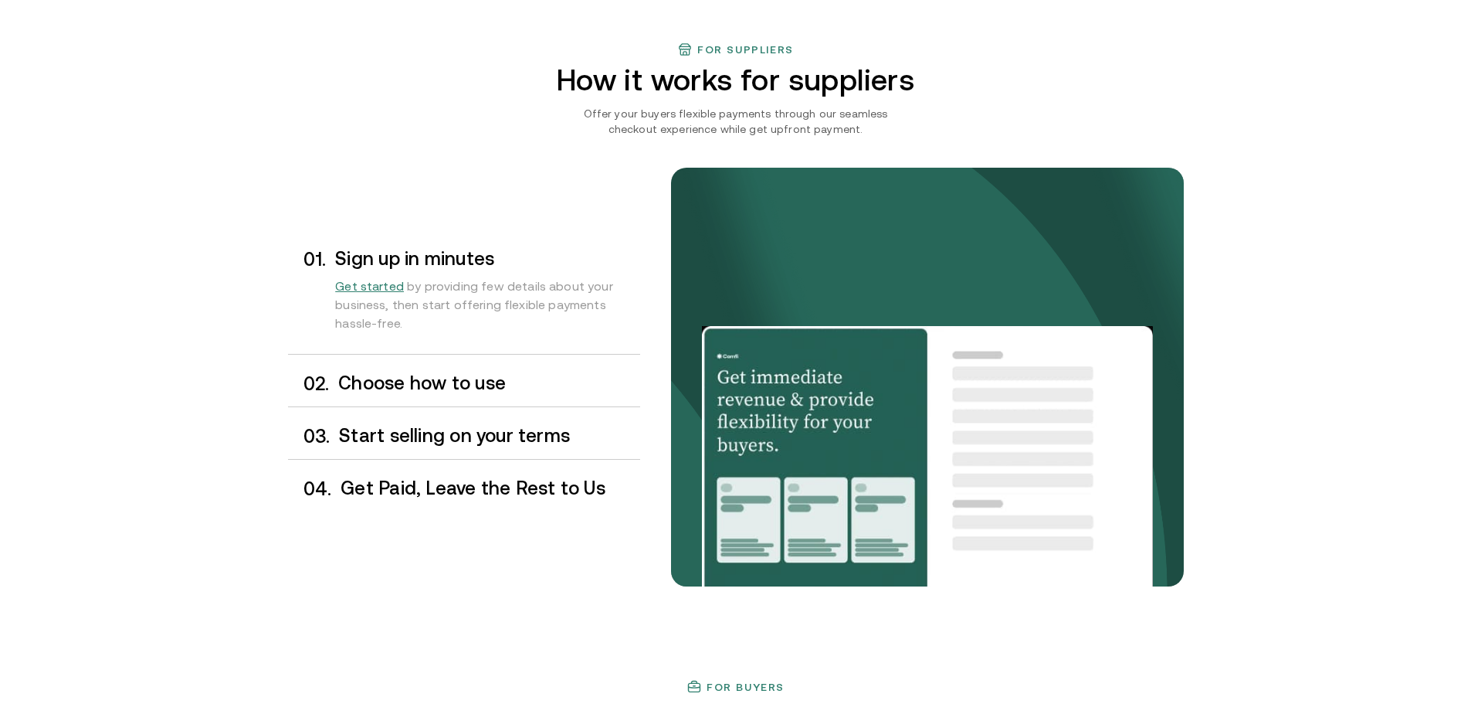
click at [368, 377] on h3 "Choose how to use" at bounding box center [488, 383] width 301 height 20
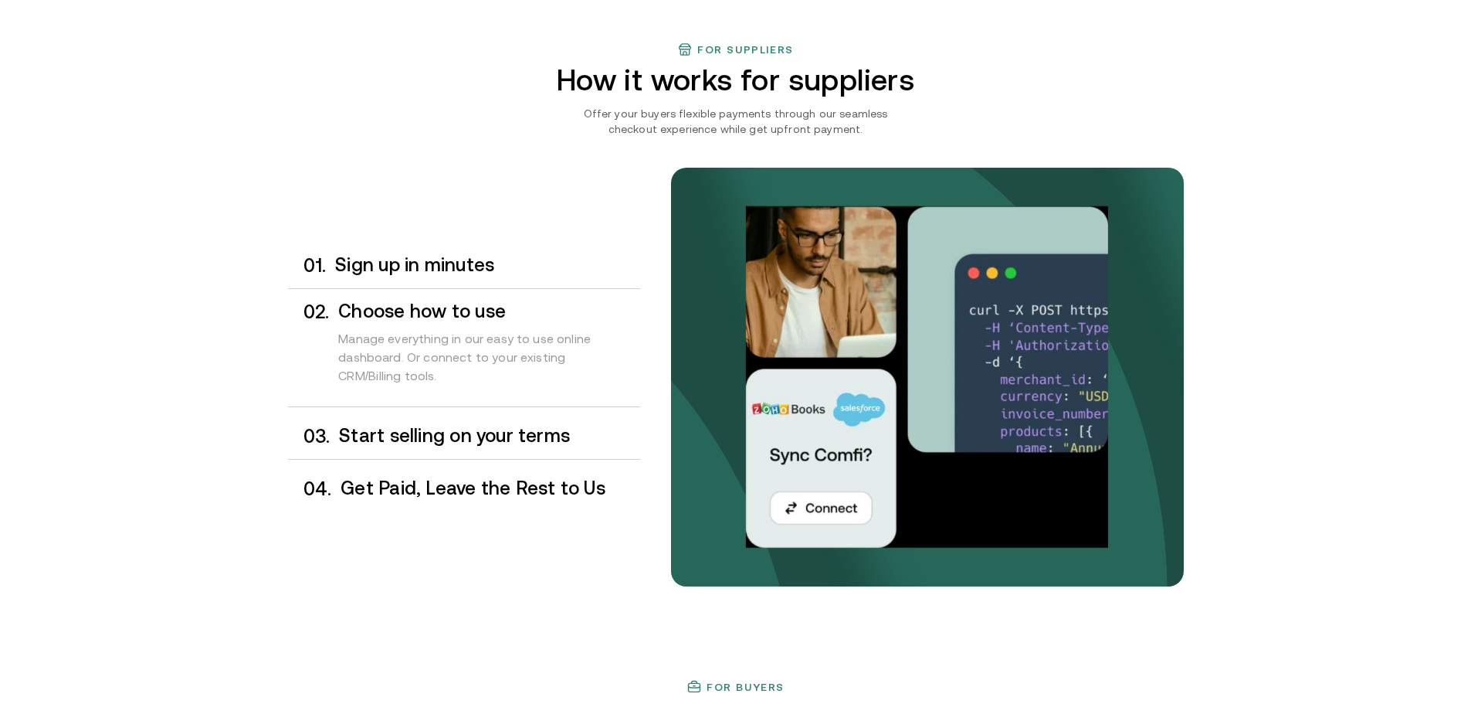
click at [377, 419] on div "0 3 . Start selling on your terms" at bounding box center [464, 436] width 352 height 46
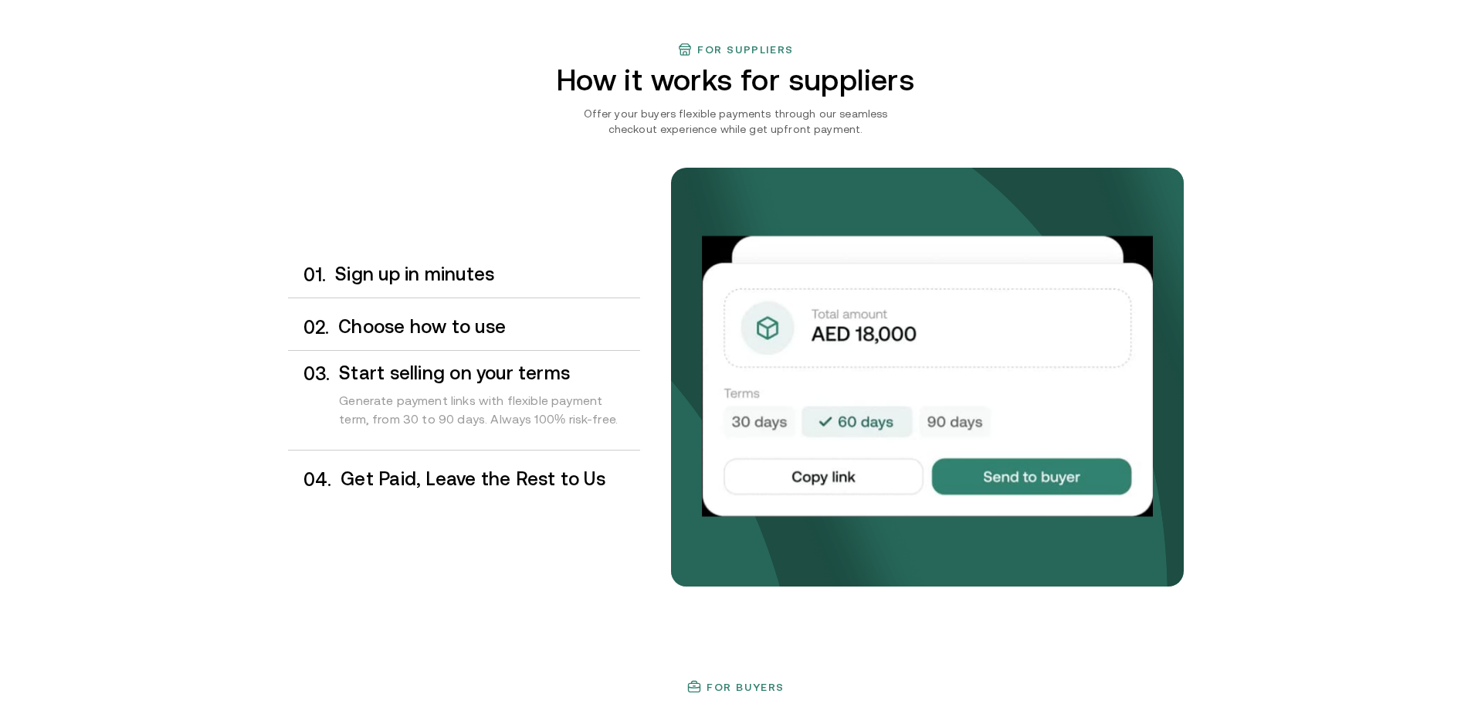
click at [377, 465] on div "0 4 . Get Paid, Leave the Rest to Us" at bounding box center [464, 479] width 352 height 46
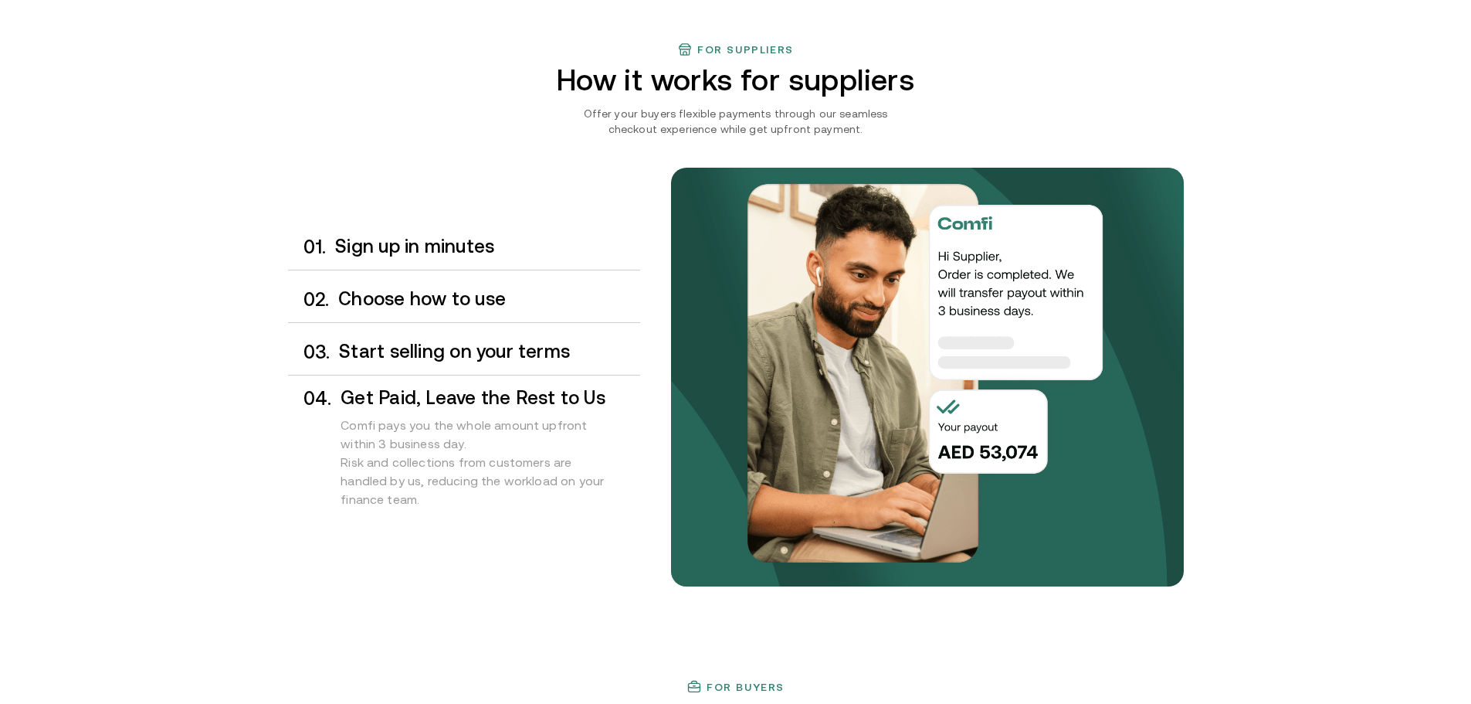
click at [388, 232] on div "0 1 . Sign up in minutes" at bounding box center [464, 247] width 352 height 46
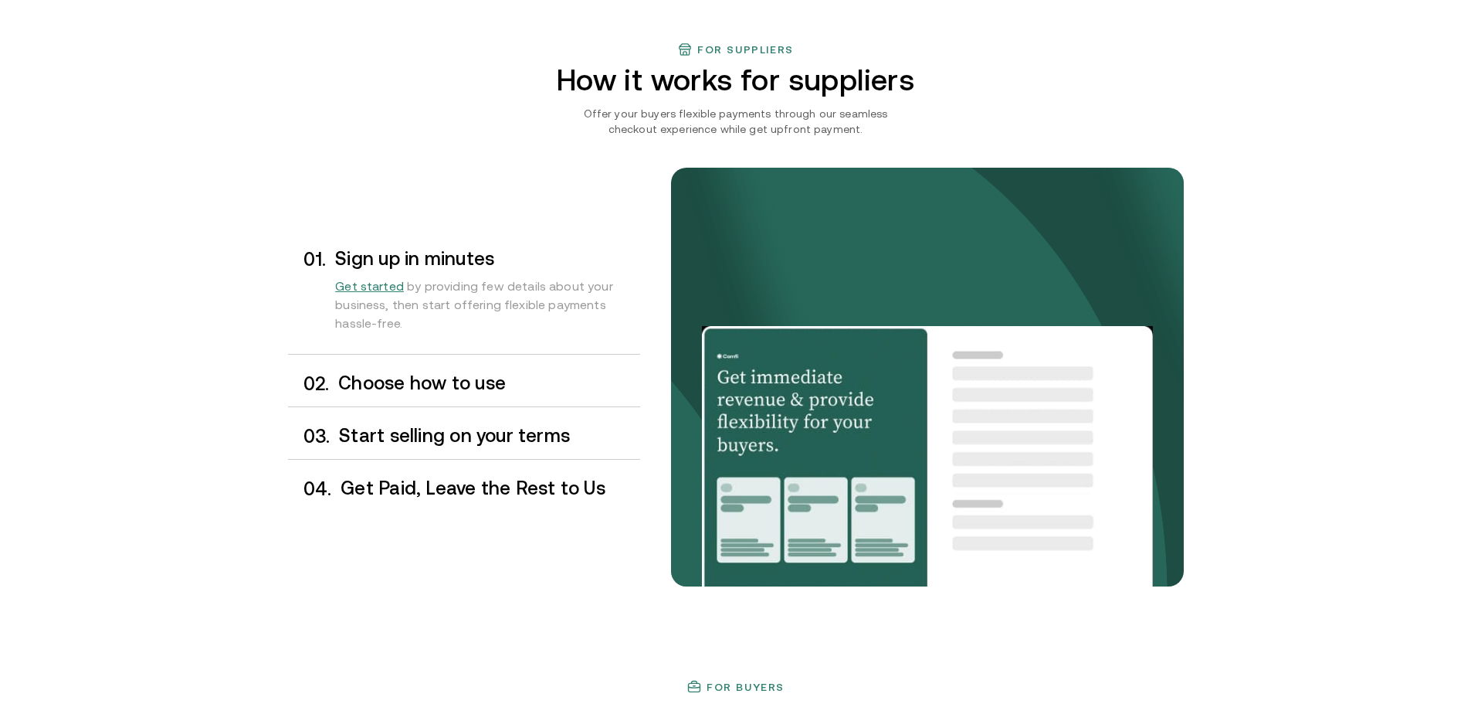
click at [368, 368] on div "0 2 . Choose how to use" at bounding box center [464, 384] width 352 height 46
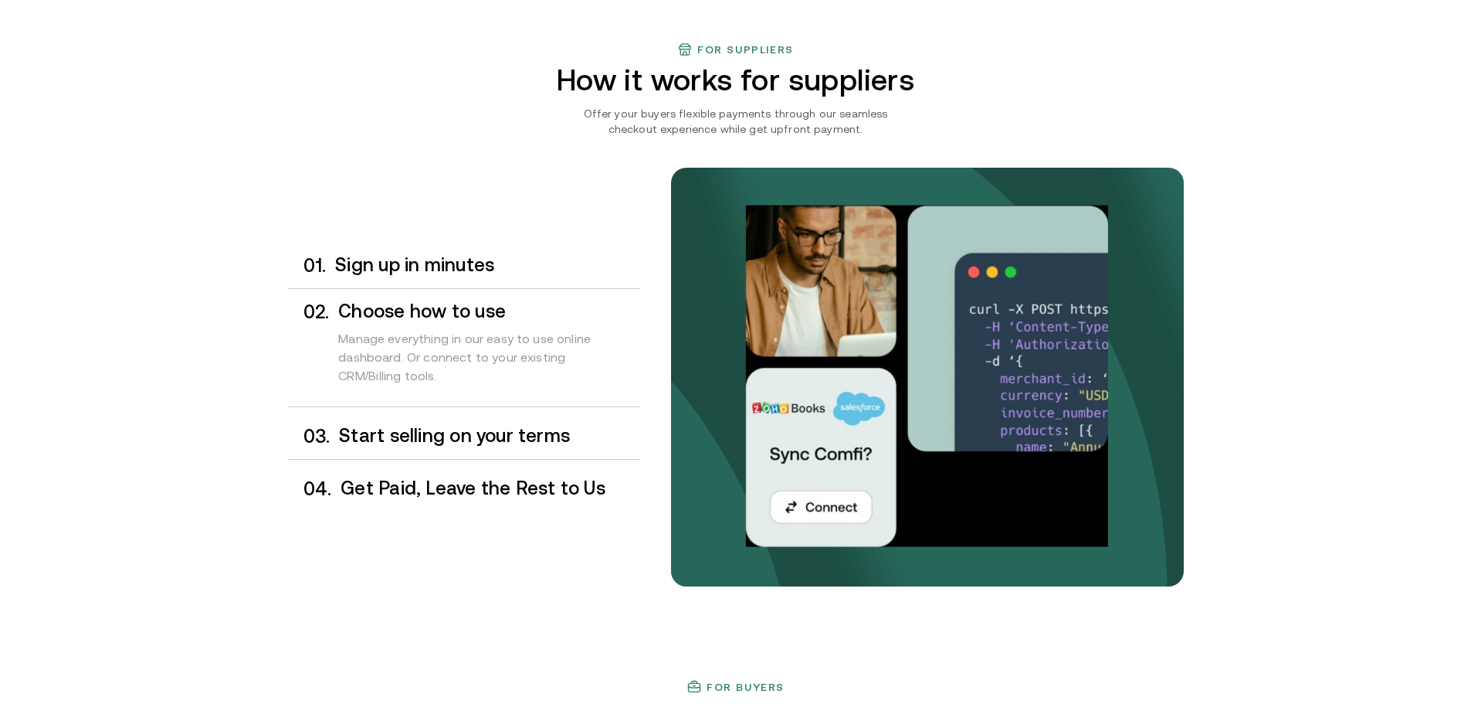
click at [491, 432] on h3 "Start selling on your terms" at bounding box center [489, 436] width 300 height 20
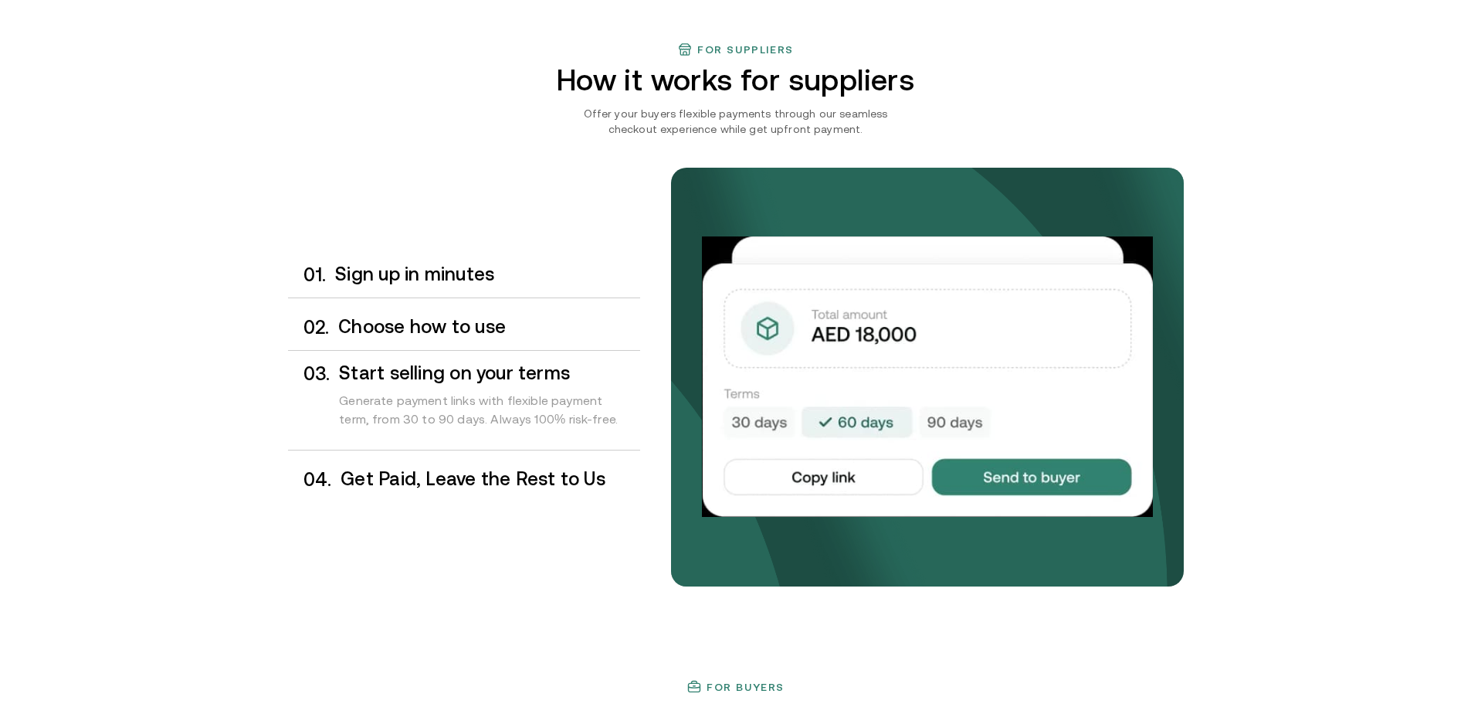
click at [484, 485] on h3 "Get Paid, Leave the Rest to Us" at bounding box center [490, 479] width 299 height 20
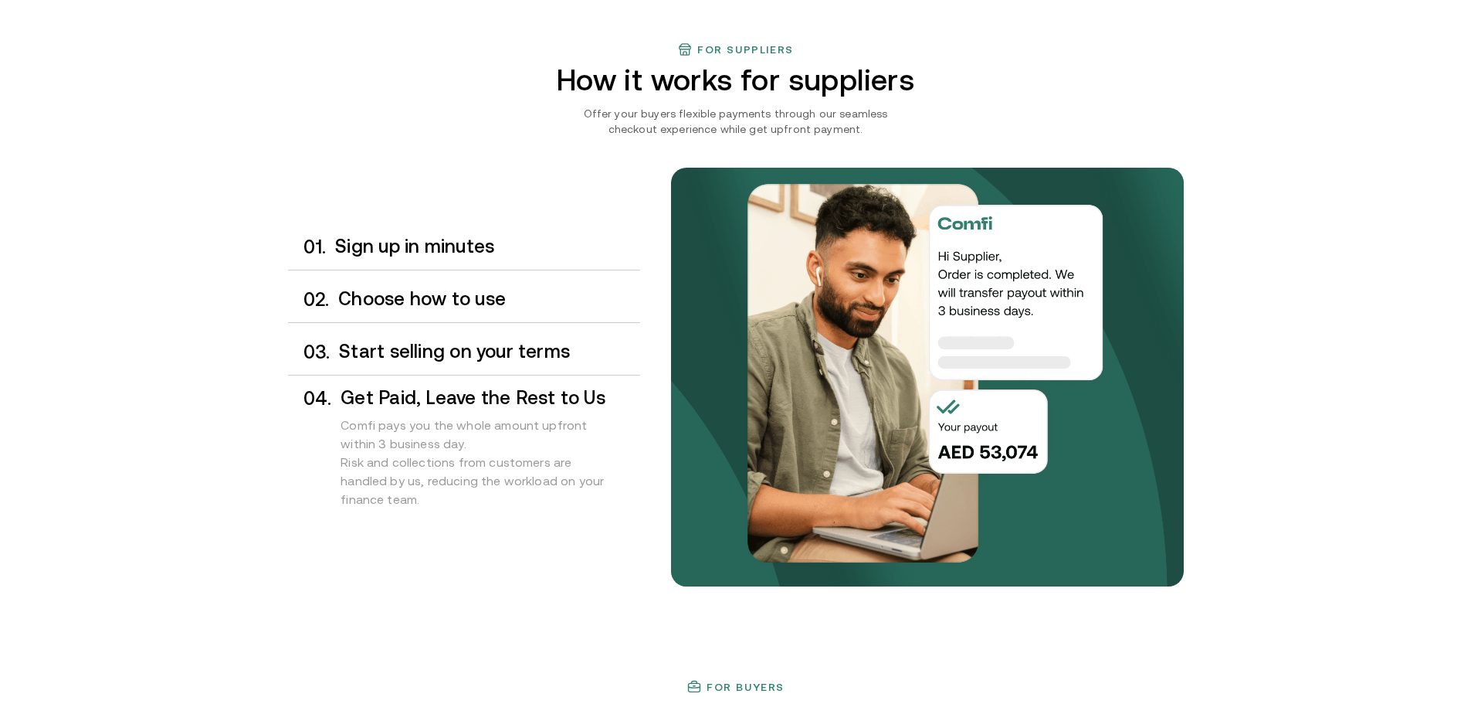
click at [402, 253] on h3 "Sign up in minutes" at bounding box center [487, 246] width 304 height 20
